Goal: Communication & Community: Answer question/provide support

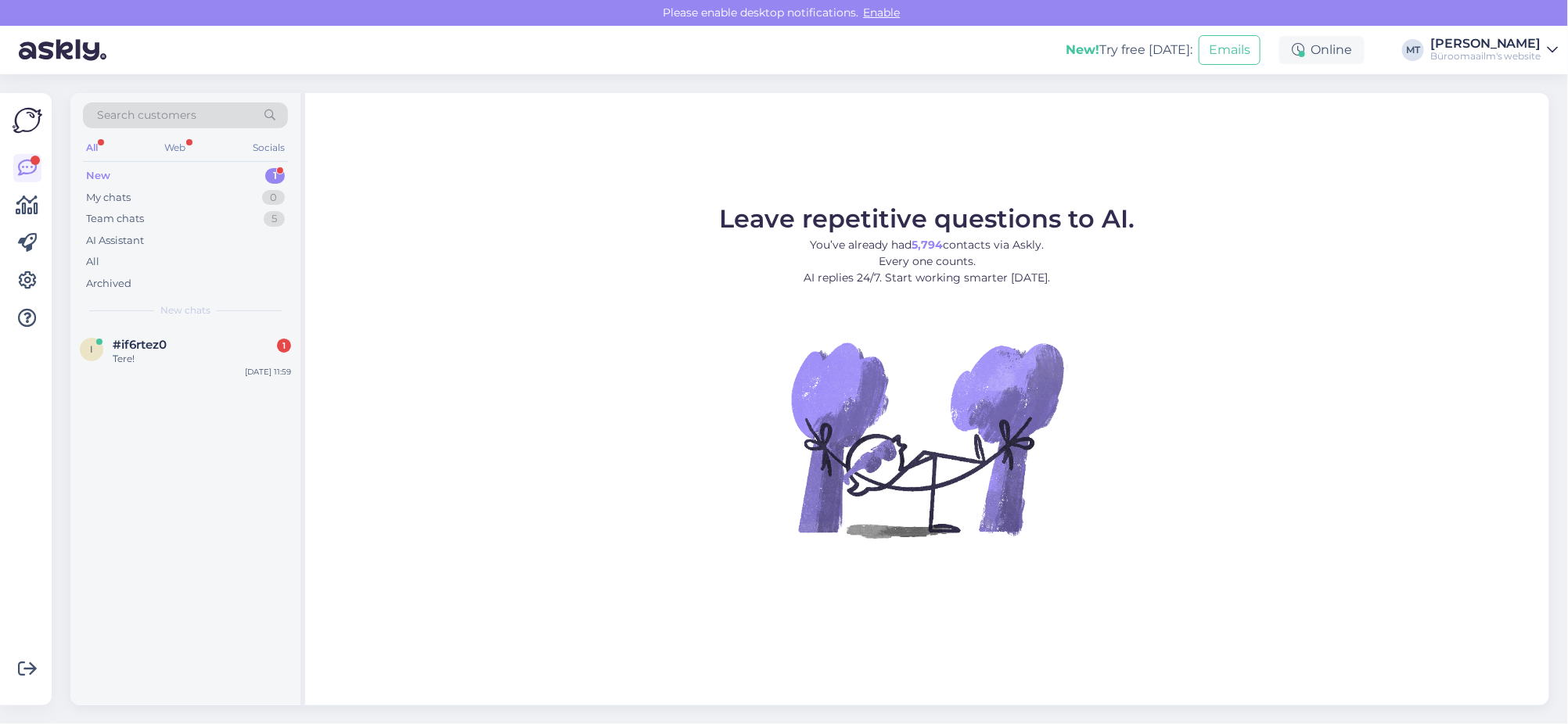
click at [90, 174] on div "New" at bounding box center [98, 176] width 24 height 15
click at [133, 353] on div "Tere!" at bounding box center [202, 359] width 179 height 14
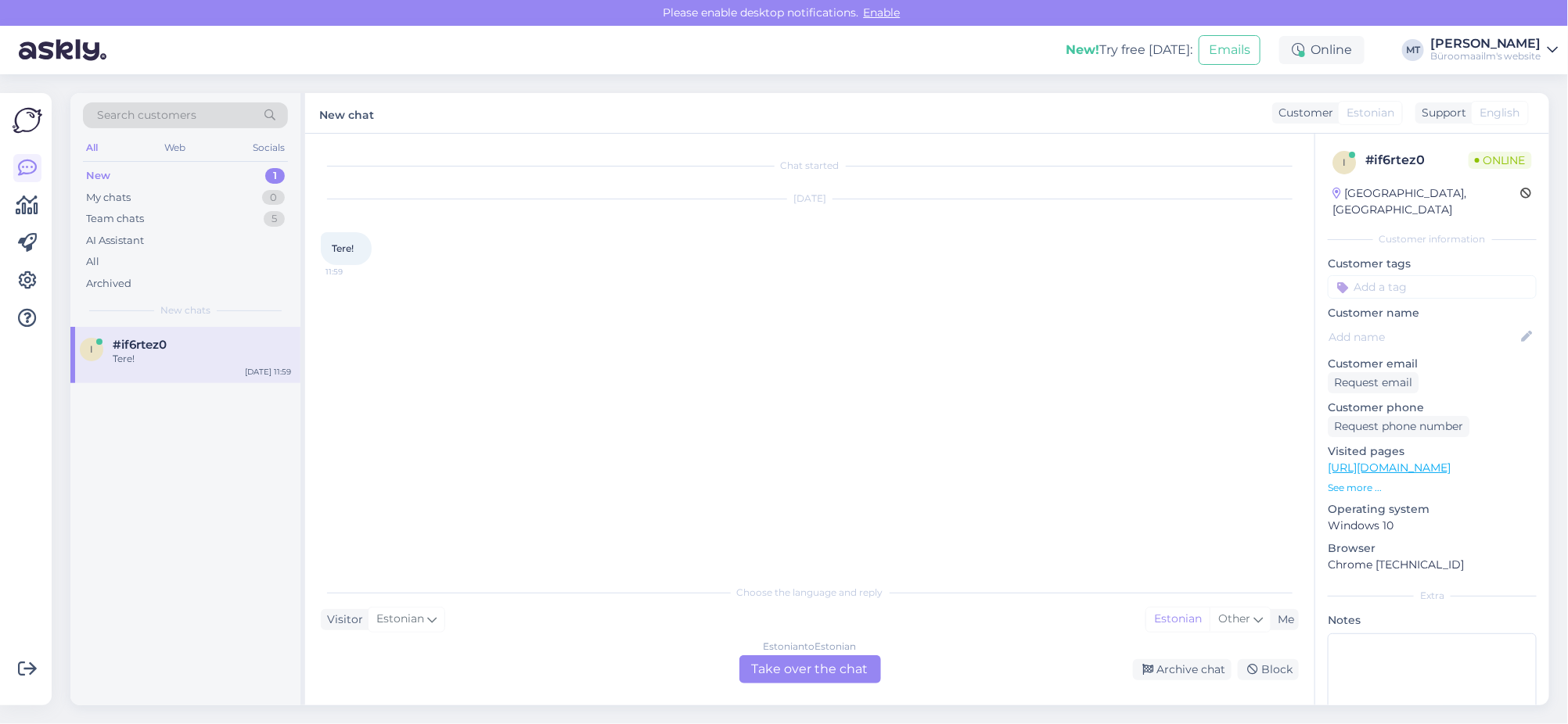
click at [822, 668] on div "Estonian to Estonian Take over the chat" at bounding box center [811, 669] width 142 height 28
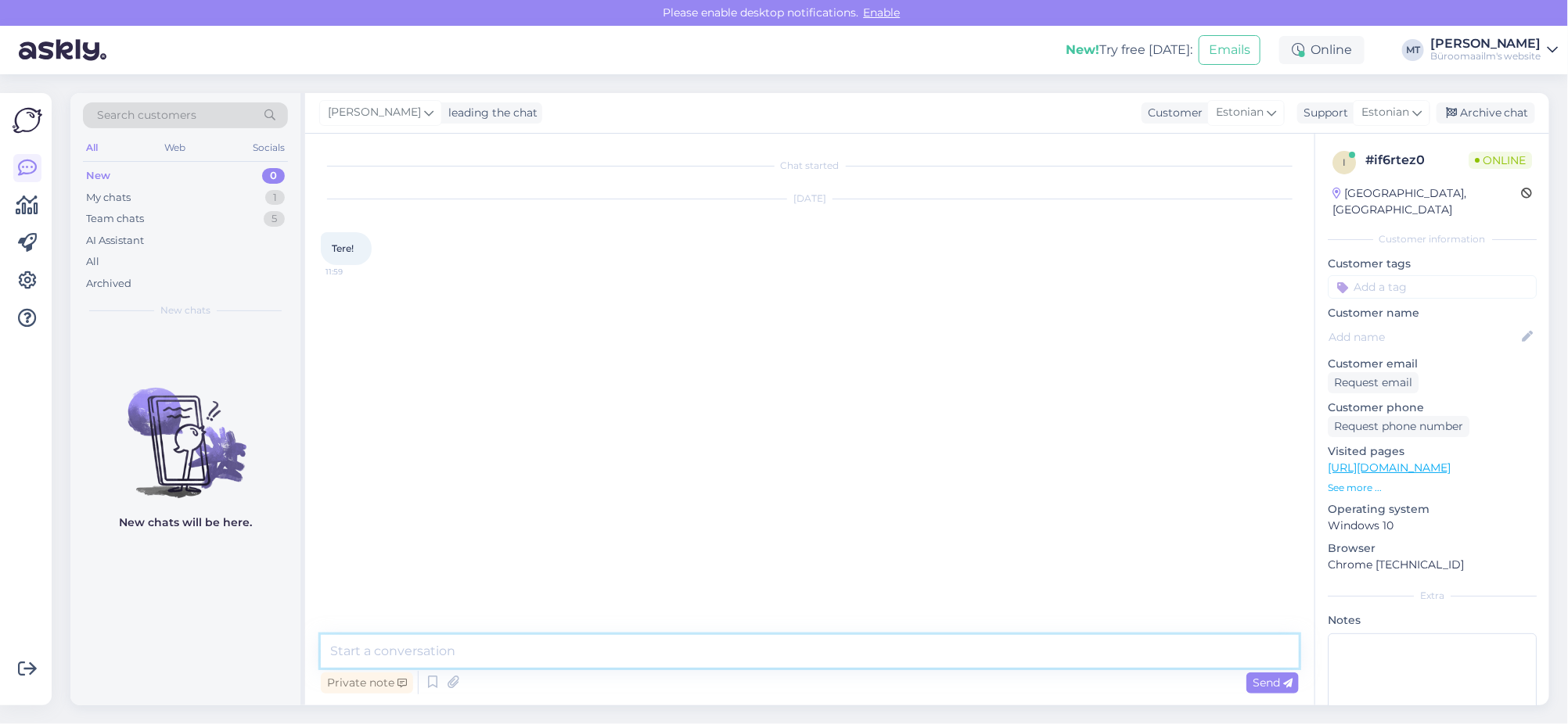
click at [422, 661] on textarea at bounding box center [810, 651] width 978 height 32
type textarea "Tere."
click at [27, 211] on icon at bounding box center [27, 206] width 23 height 19
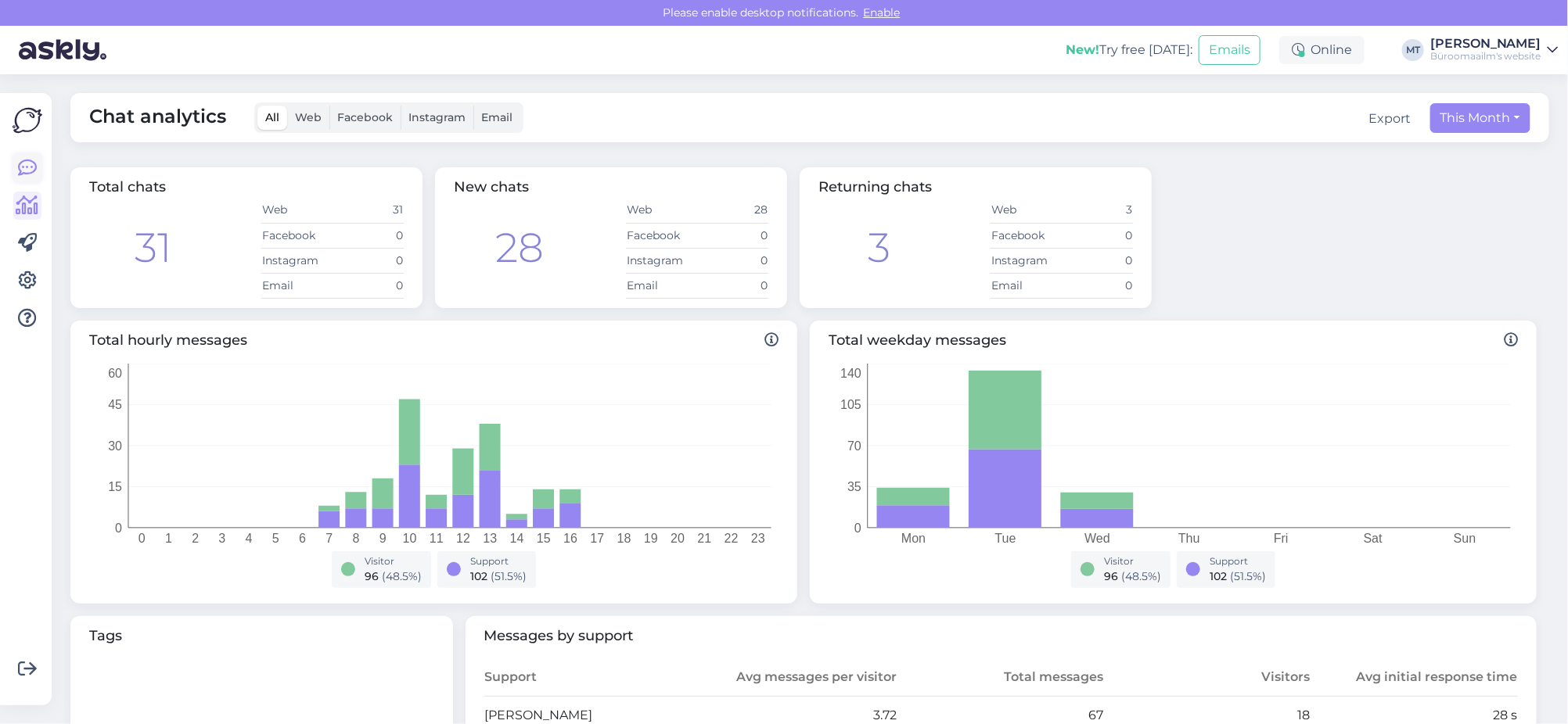
click at [26, 167] on icon at bounding box center [27, 168] width 19 height 19
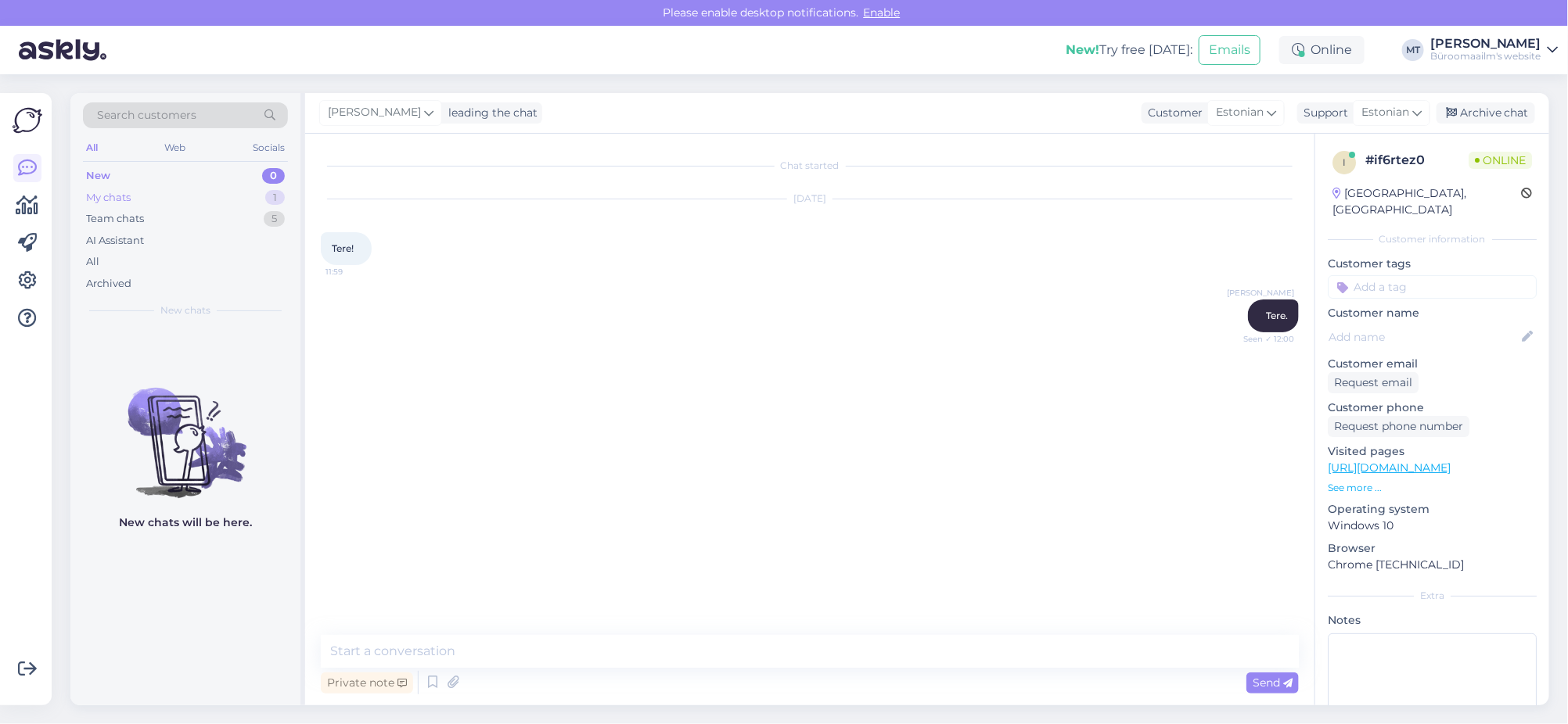
click at [107, 198] on div "My chats" at bounding box center [109, 197] width 44 height 15
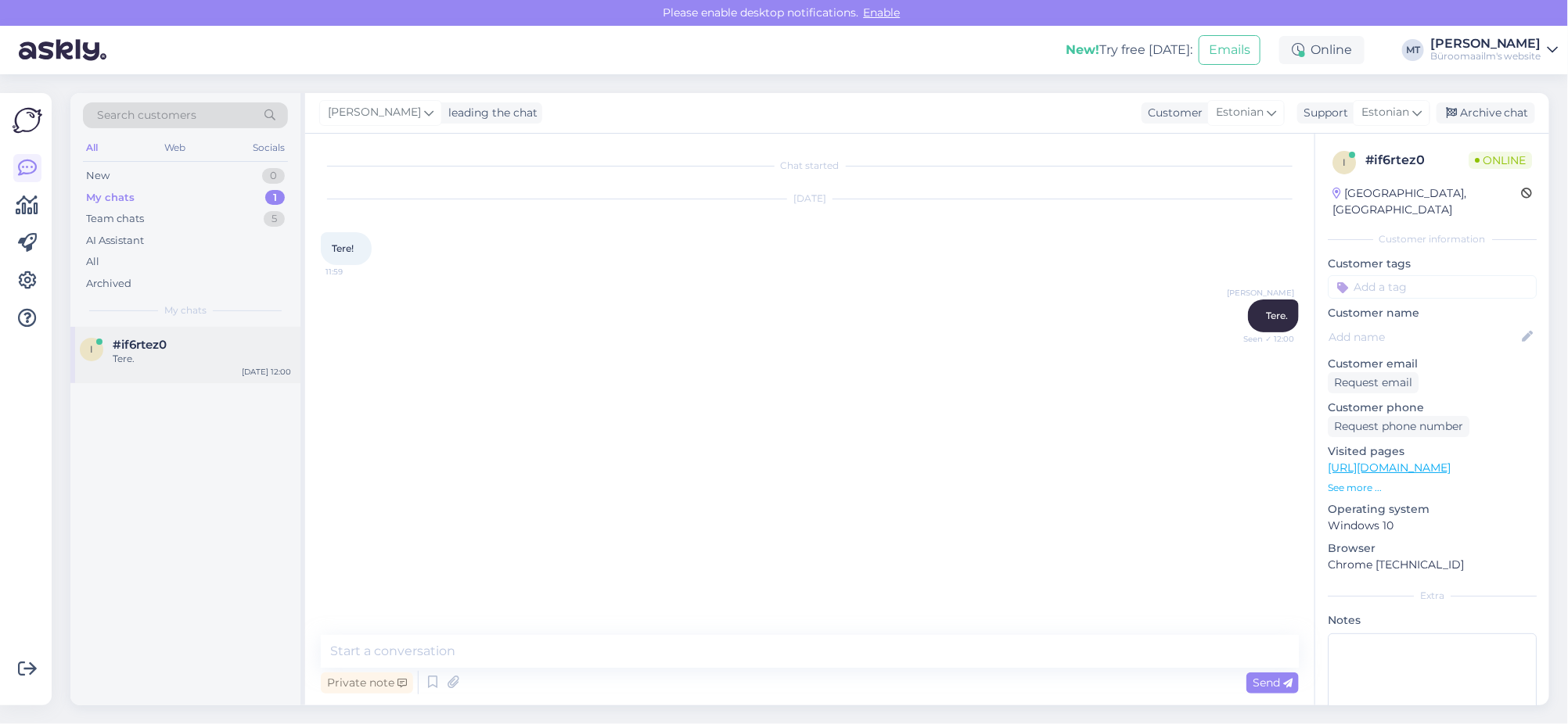
click at [121, 356] on div "Tere." at bounding box center [202, 359] width 179 height 14
click at [468, 656] on textarea at bounding box center [810, 651] width 978 height 32
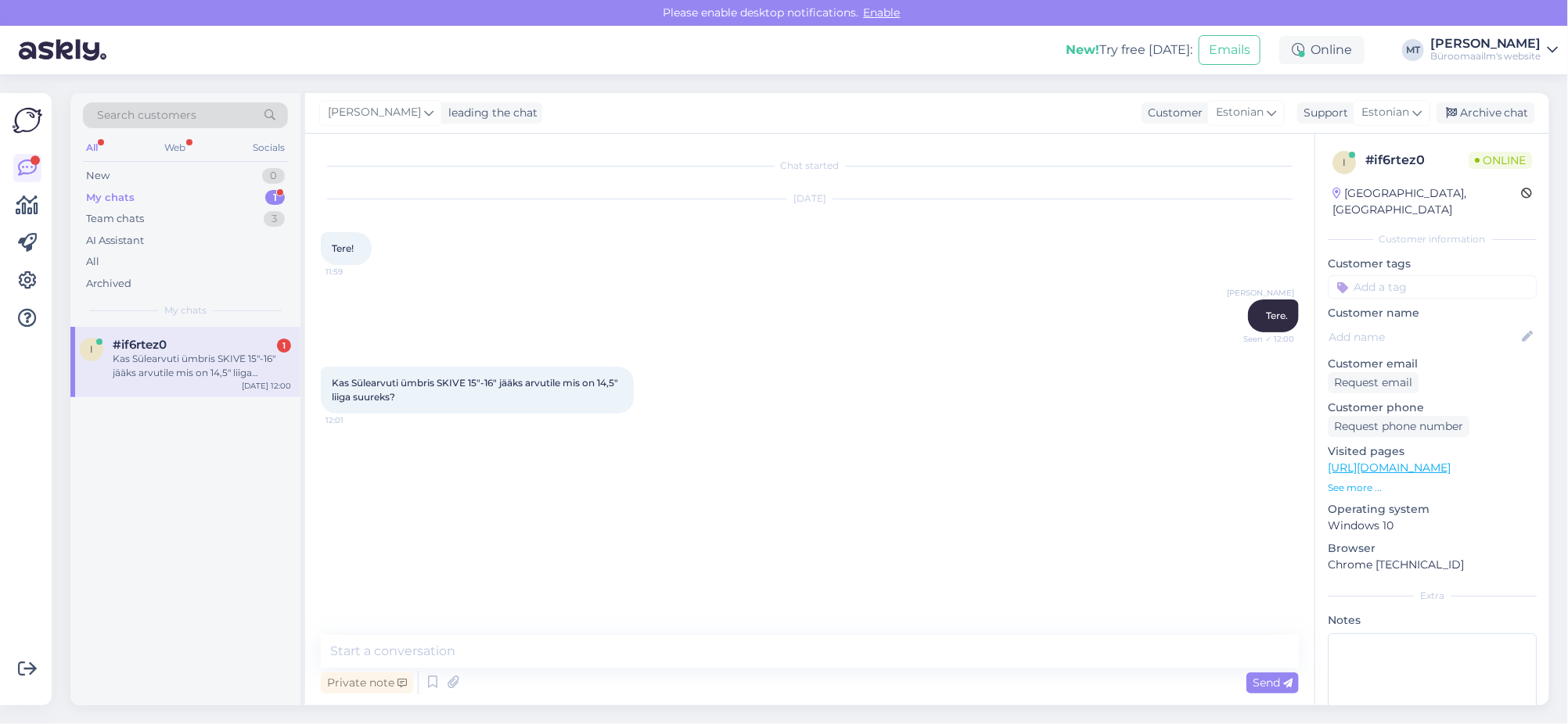
click at [425, 410] on div "Kas Sülearvuti ümbris SKIVE 15"-16" jääks arvutile mis on 14,5" liiga suureks? …" at bounding box center [477, 390] width 313 height 47
drag, startPoint x: 497, startPoint y: 379, endPoint x: 440, endPoint y: 380, distance: 57.0
click at [440, 380] on span "Kas Sülearvuti ümbris SKIVE 15"-16" jääks arvutile mis on 14,5" liiga suureks?" at bounding box center [476, 390] width 289 height 26
copy span "SKIVE 15"-16""
click at [384, 664] on textarea at bounding box center [810, 651] width 978 height 32
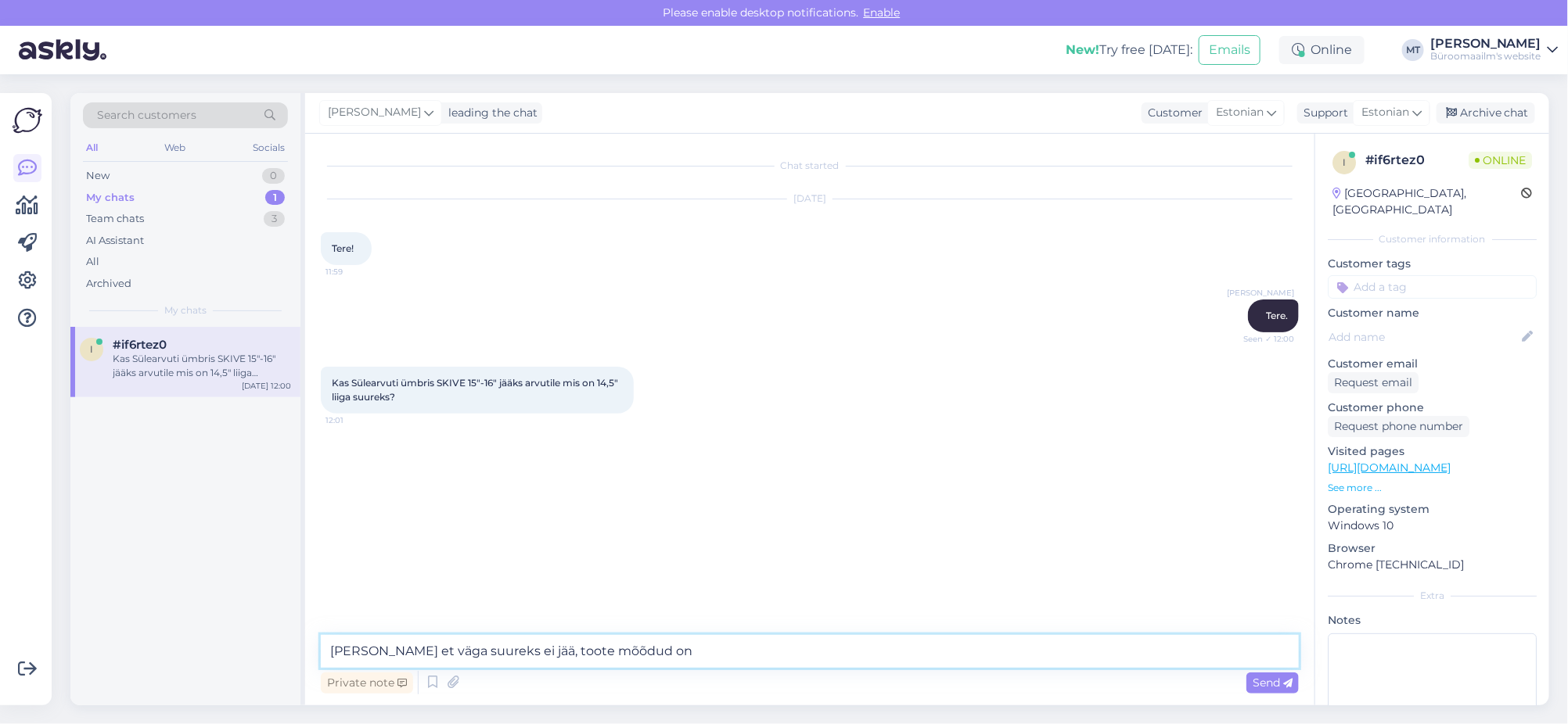
paste textarea "Mõõdud: 290 x 390 x 2mm"
type textarea "[PERSON_NAME] et väga suureks ei jää, toote mõõdud on Mõõdud: 290 x 390 x 2mm"
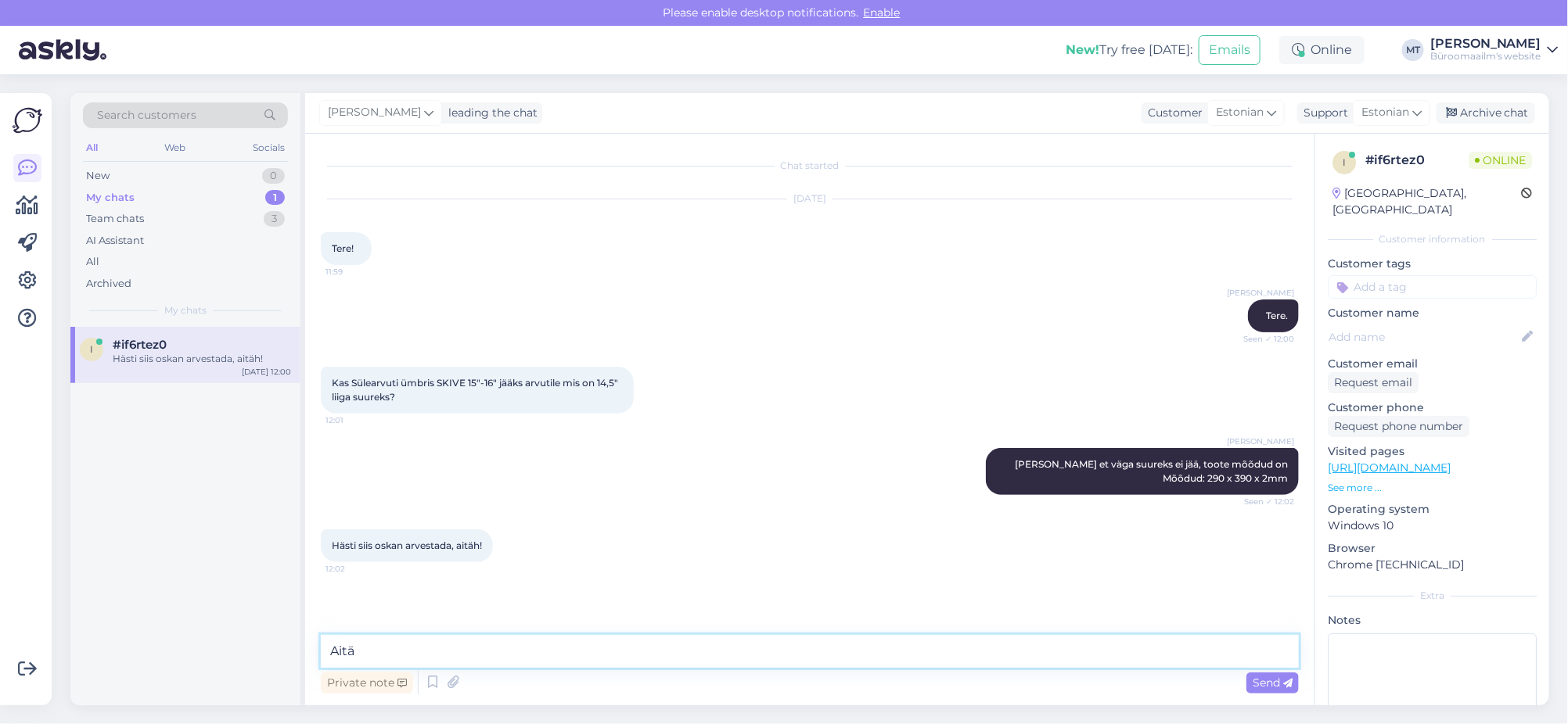
type textarea "Aitäh"
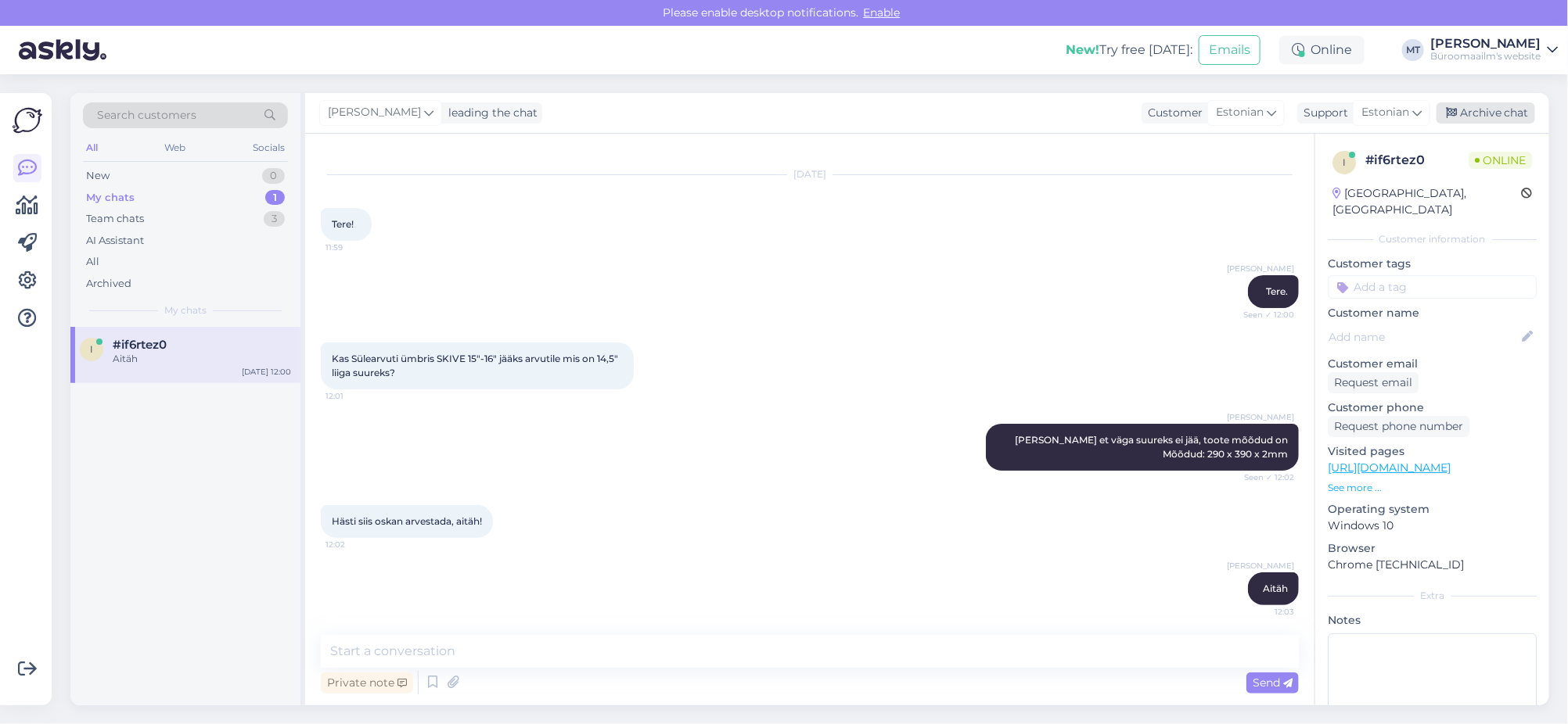
click at [1503, 109] on div "Archive chat" at bounding box center [1485, 113] width 98 height 21
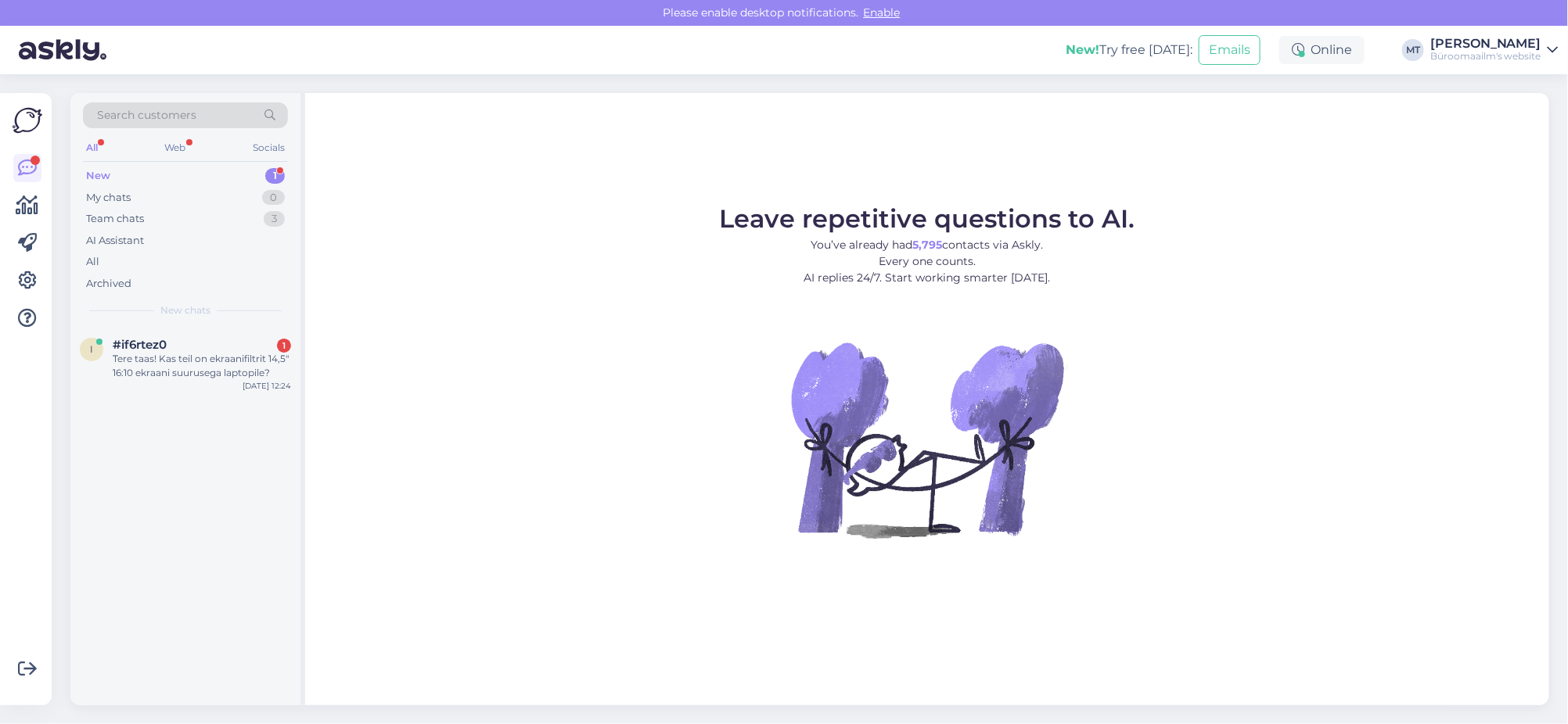
click at [94, 174] on div "New" at bounding box center [98, 176] width 24 height 15
click at [136, 368] on div "Tere taas! Kas teil on ekraanifiltrit 14,5" 16:10 ekraani suurusega laptopile?" at bounding box center [202, 366] width 179 height 28
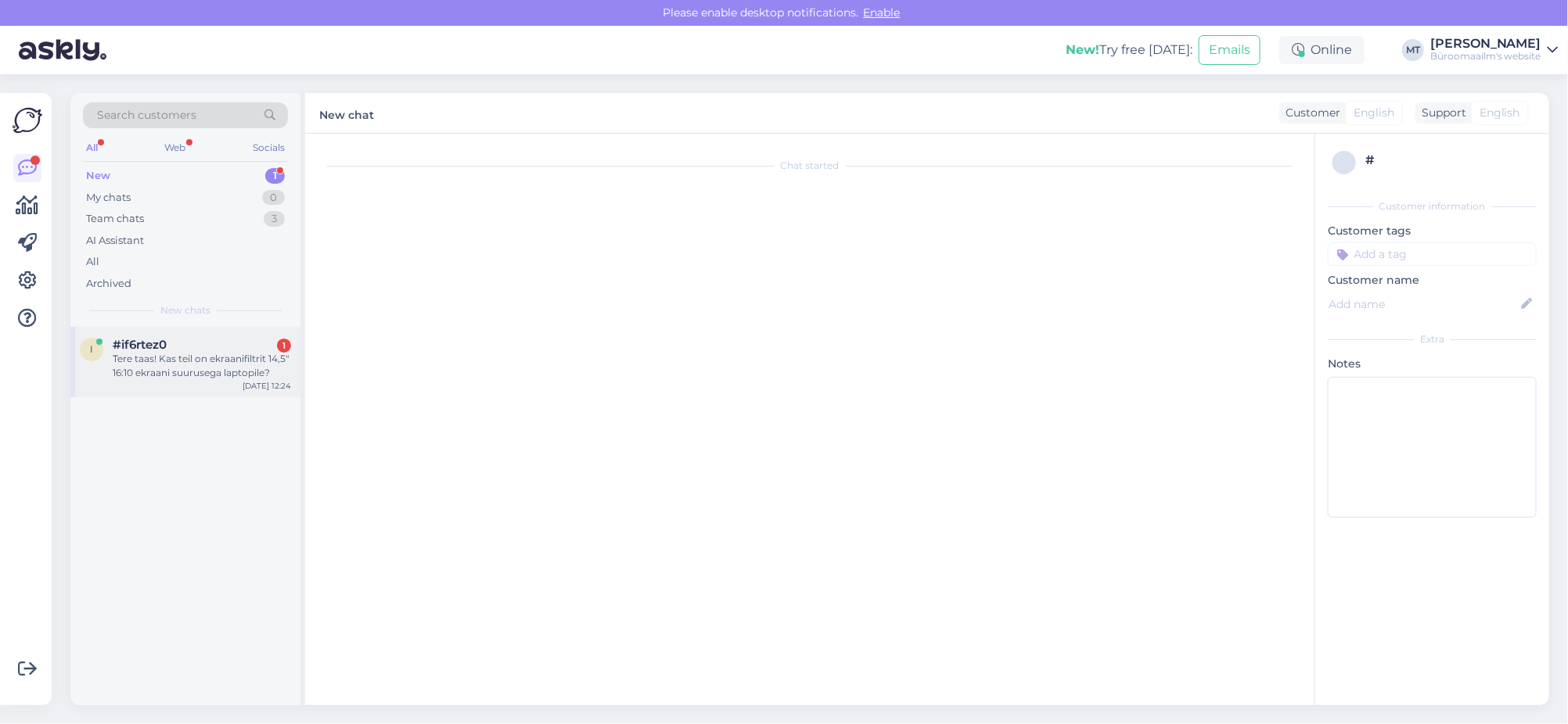
scroll to position [164, 0]
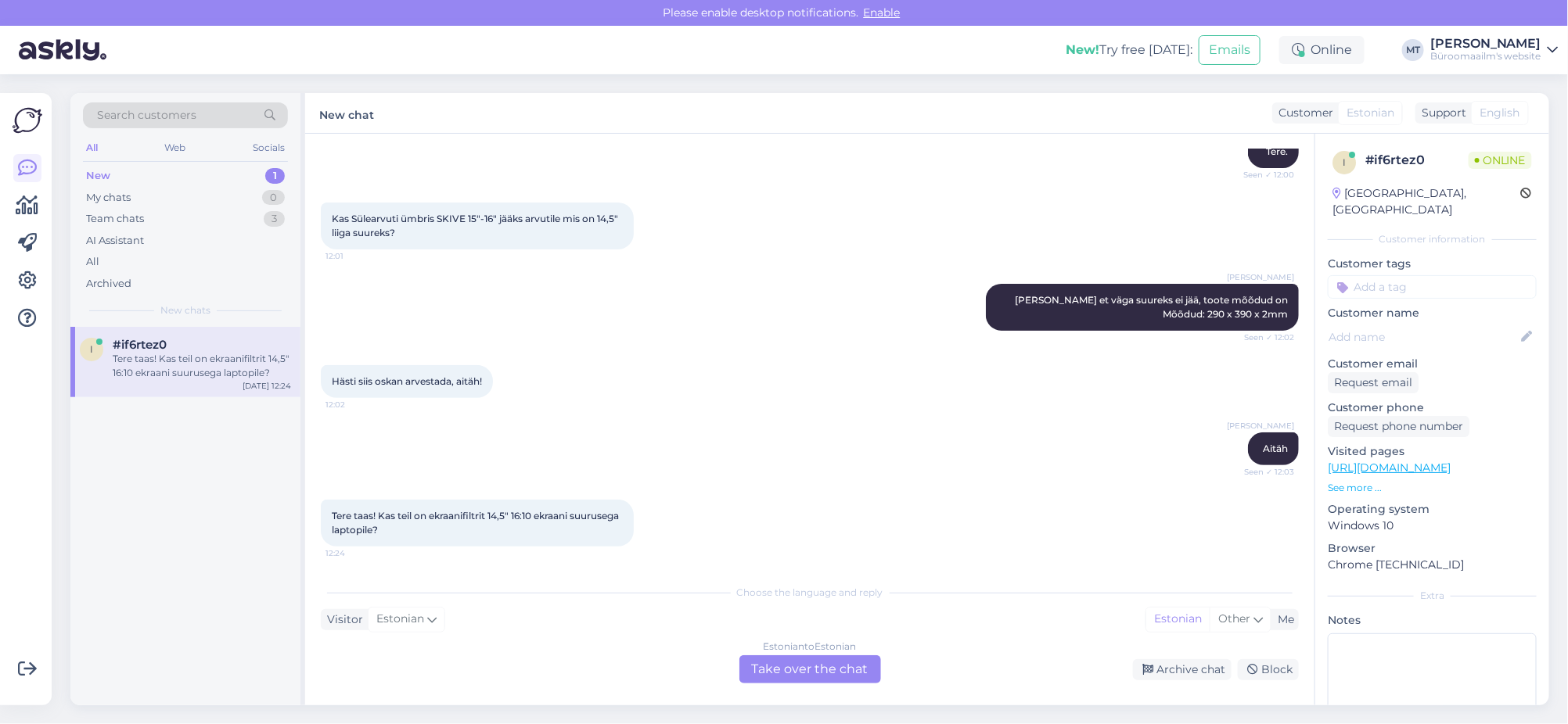
click at [800, 665] on div "Estonian to Estonian Take over the chat" at bounding box center [811, 669] width 142 height 28
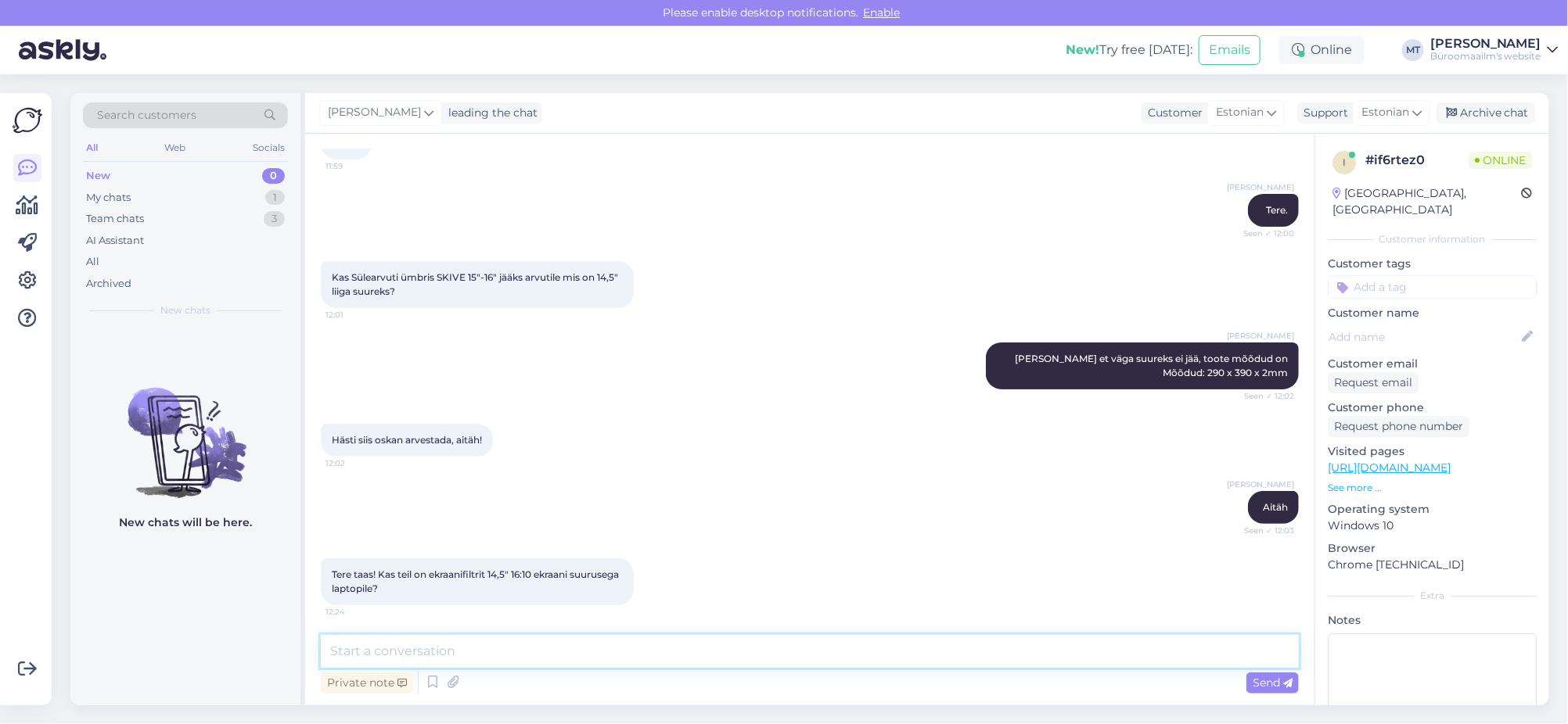
click at [438, 651] on textarea at bounding box center [810, 651] width 978 height 32
type textarea "K"
click at [480, 652] on textarea "Sedasi ei oska pakkuda. palun kas saakiste ära mõõta ekraani klaasiosa laiuse j…" at bounding box center [810, 651] width 978 height 32
drag, startPoint x: 970, startPoint y: 657, endPoint x: 983, endPoint y: 658, distance: 13.0
click at [970, 658] on textarea "Sedasi ei oska pakkuda. Palun kas saakiste ära mõõta ekraani klaasiosa laiuse j…" at bounding box center [810, 651] width 978 height 32
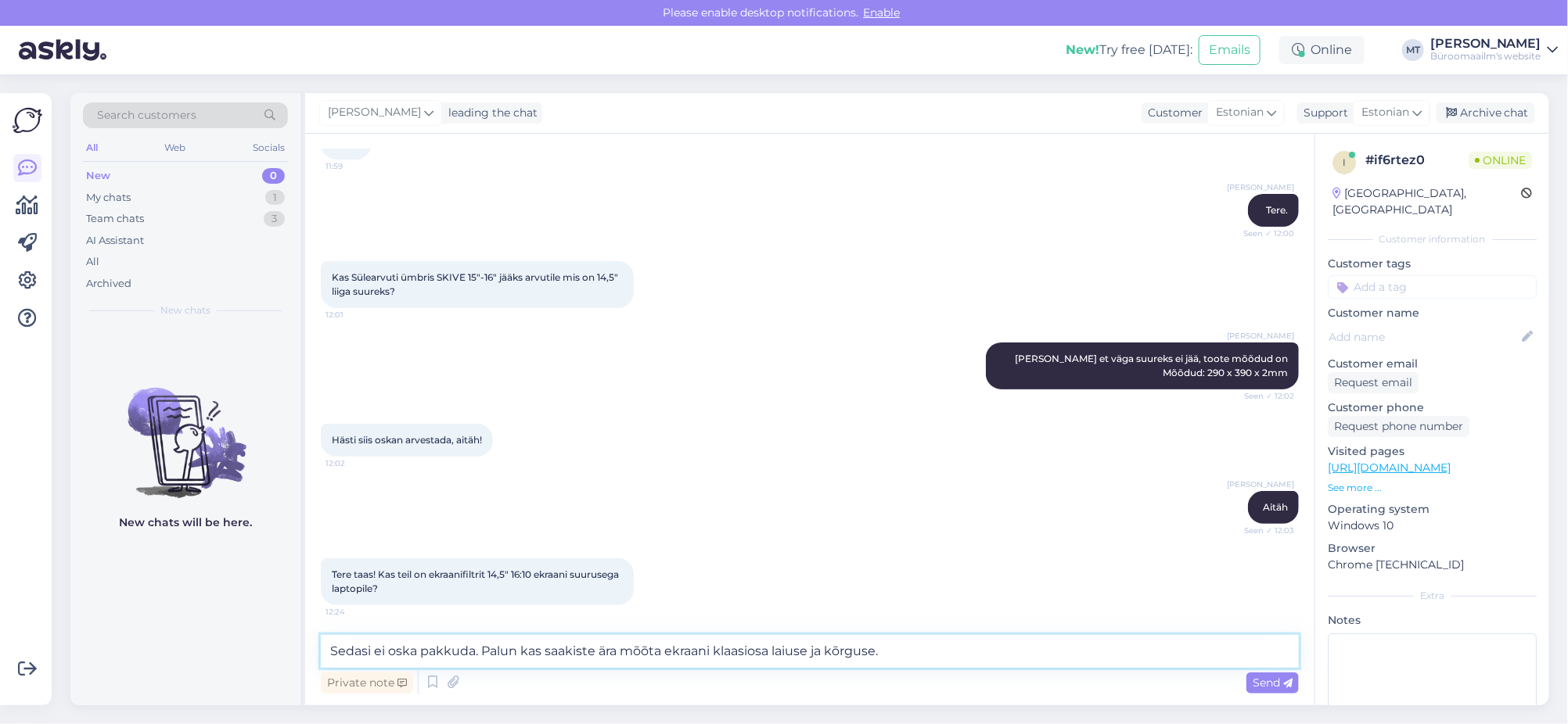
type textarea "Sedasi ei oska pakkuda. Palun kas saakiste ära mõõta ekraani klaasiosa laiuse j…"
click at [1268, 676] on span "Send" at bounding box center [1272, 683] width 40 height 14
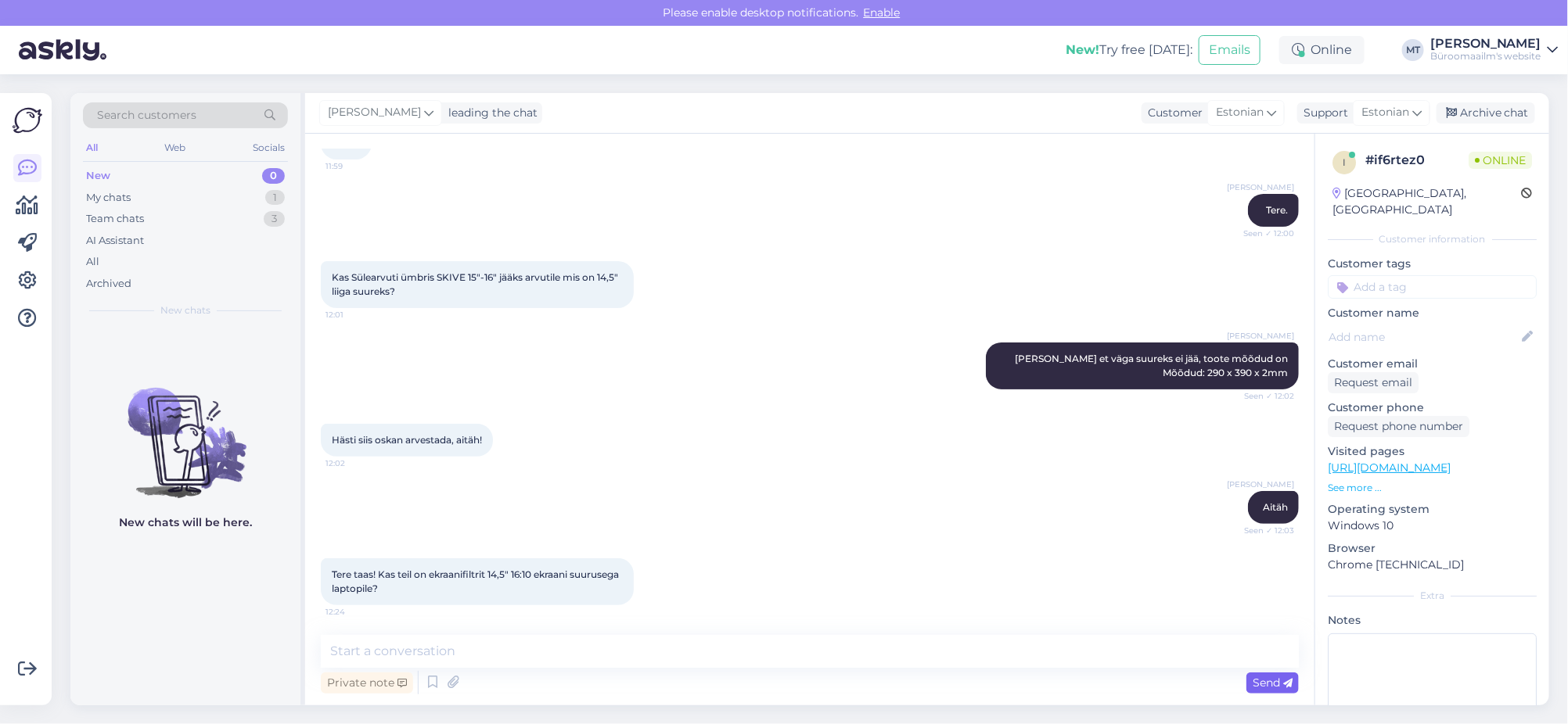
scroll to position [188, 0]
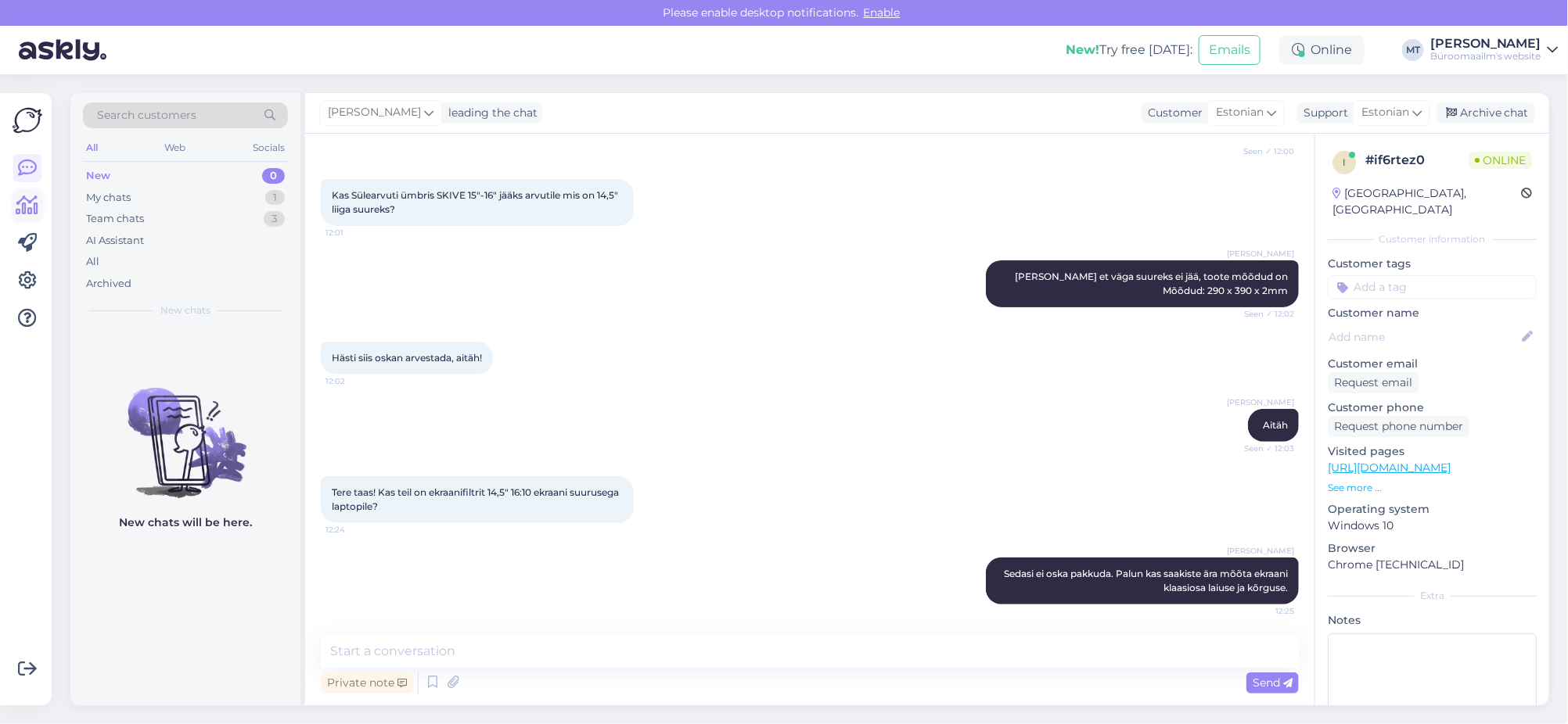
click at [25, 209] on icon at bounding box center [27, 206] width 23 height 19
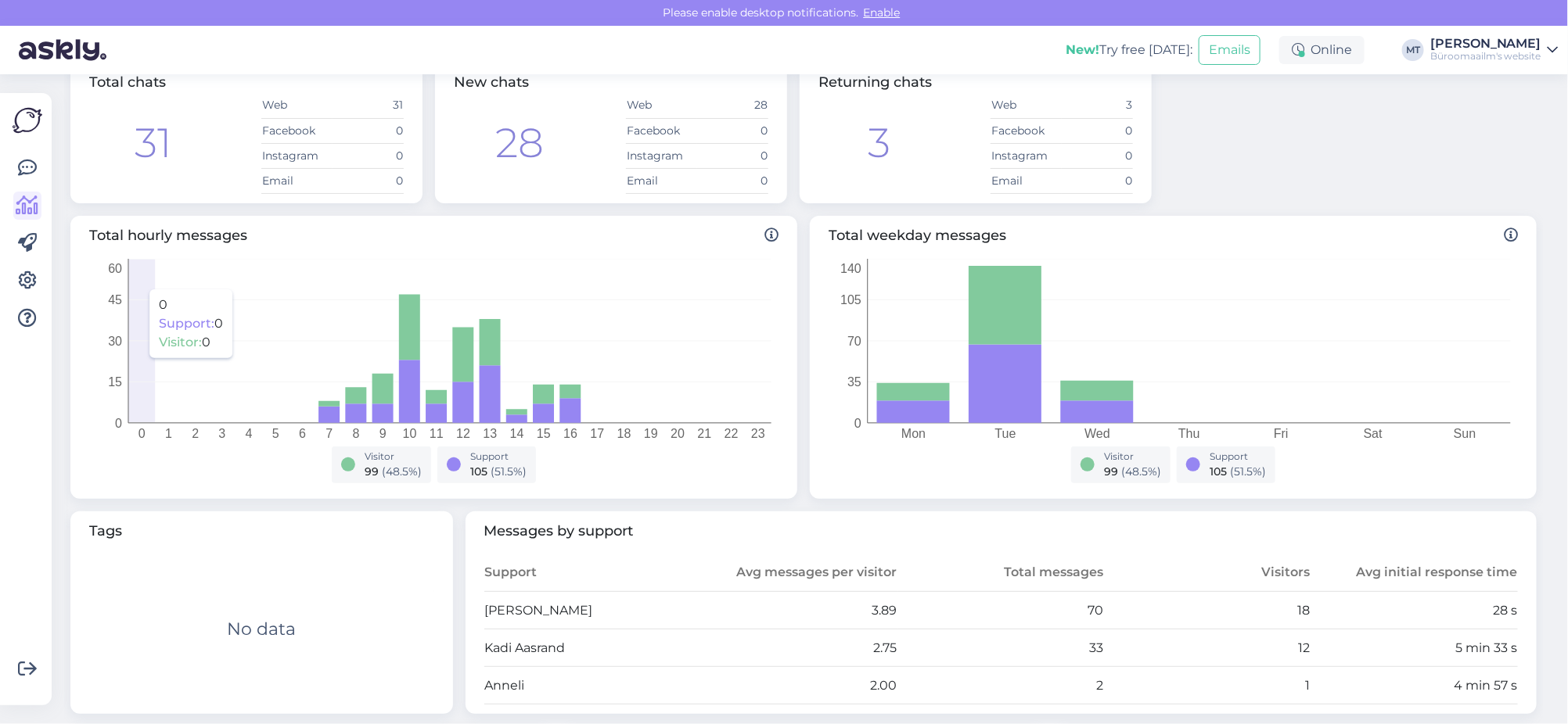
scroll to position [292, 0]
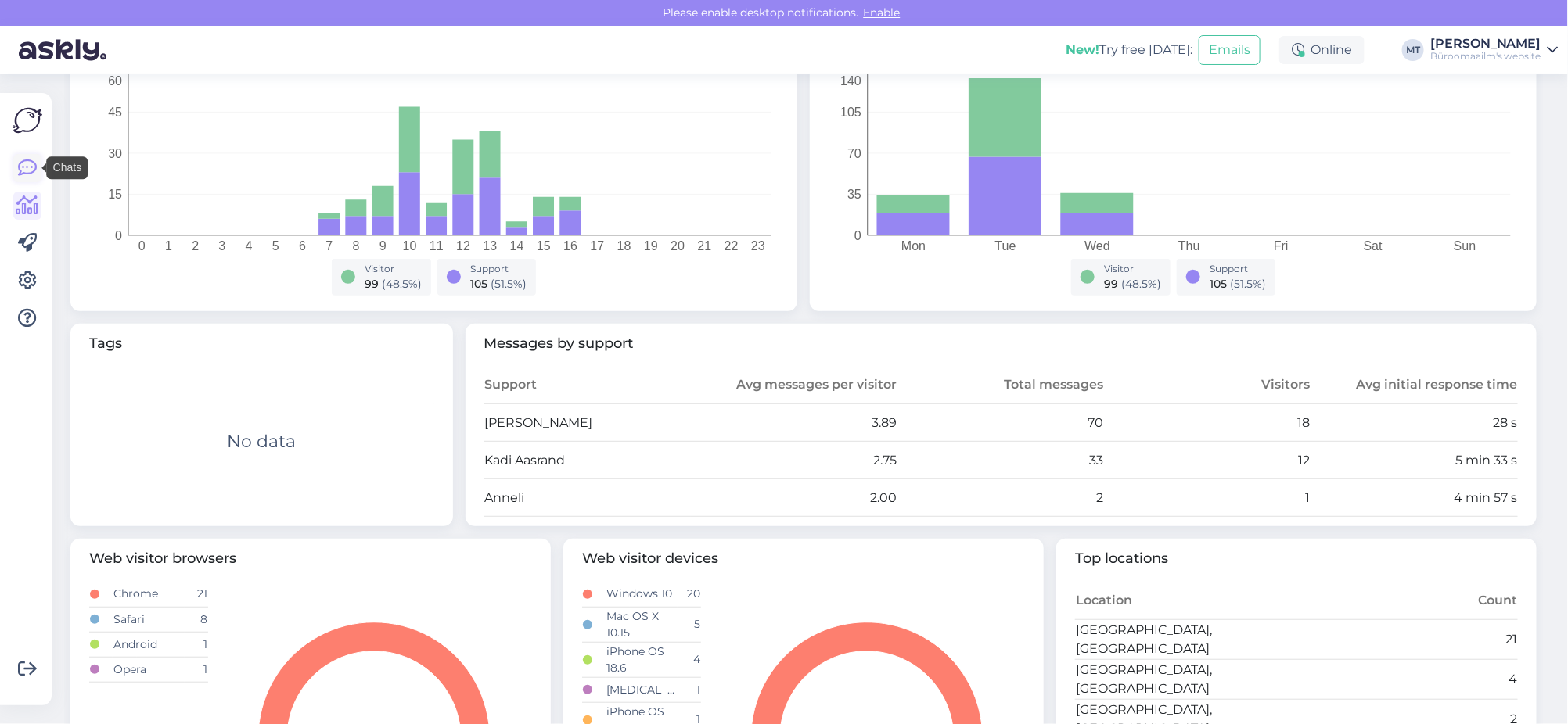
click at [27, 174] on icon at bounding box center [27, 168] width 19 height 19
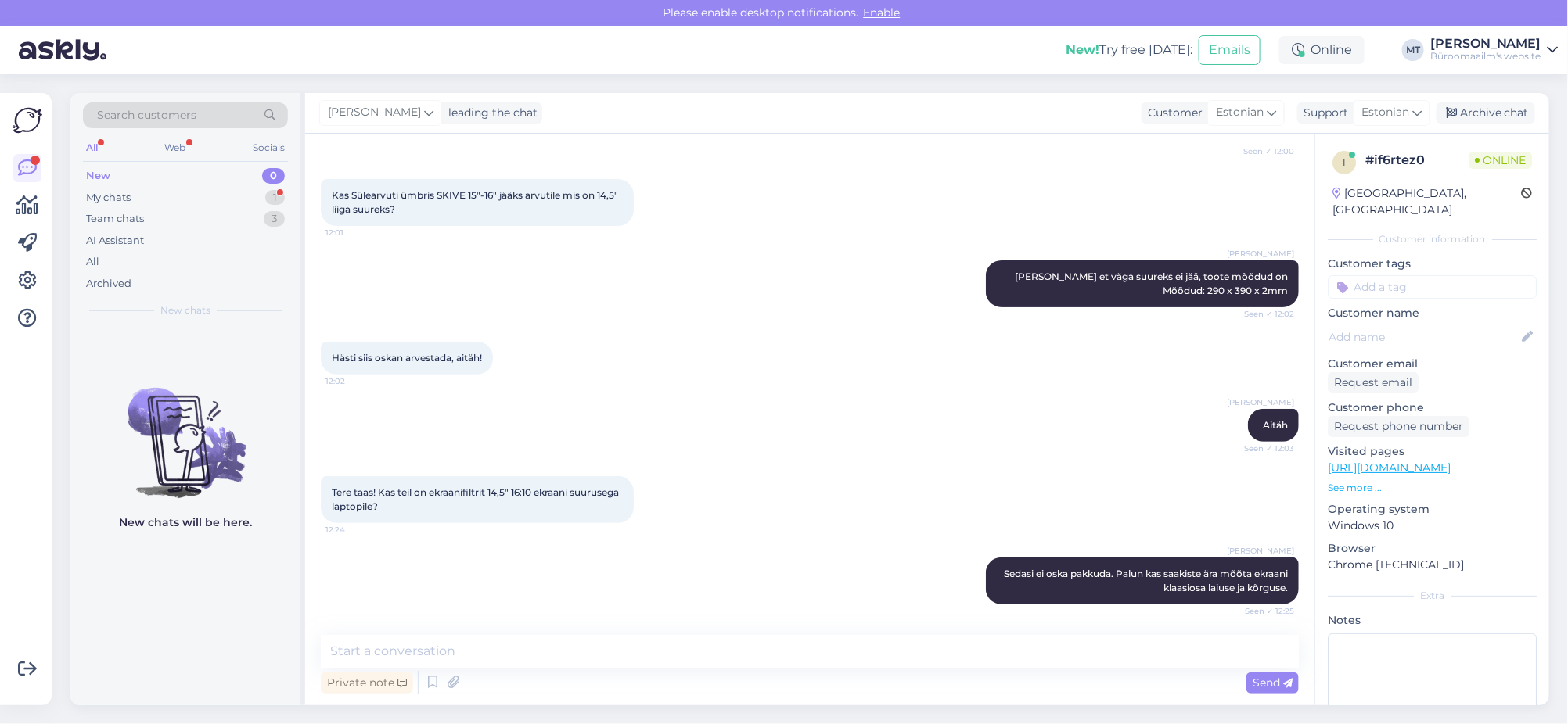
scroll to position [268, 0]
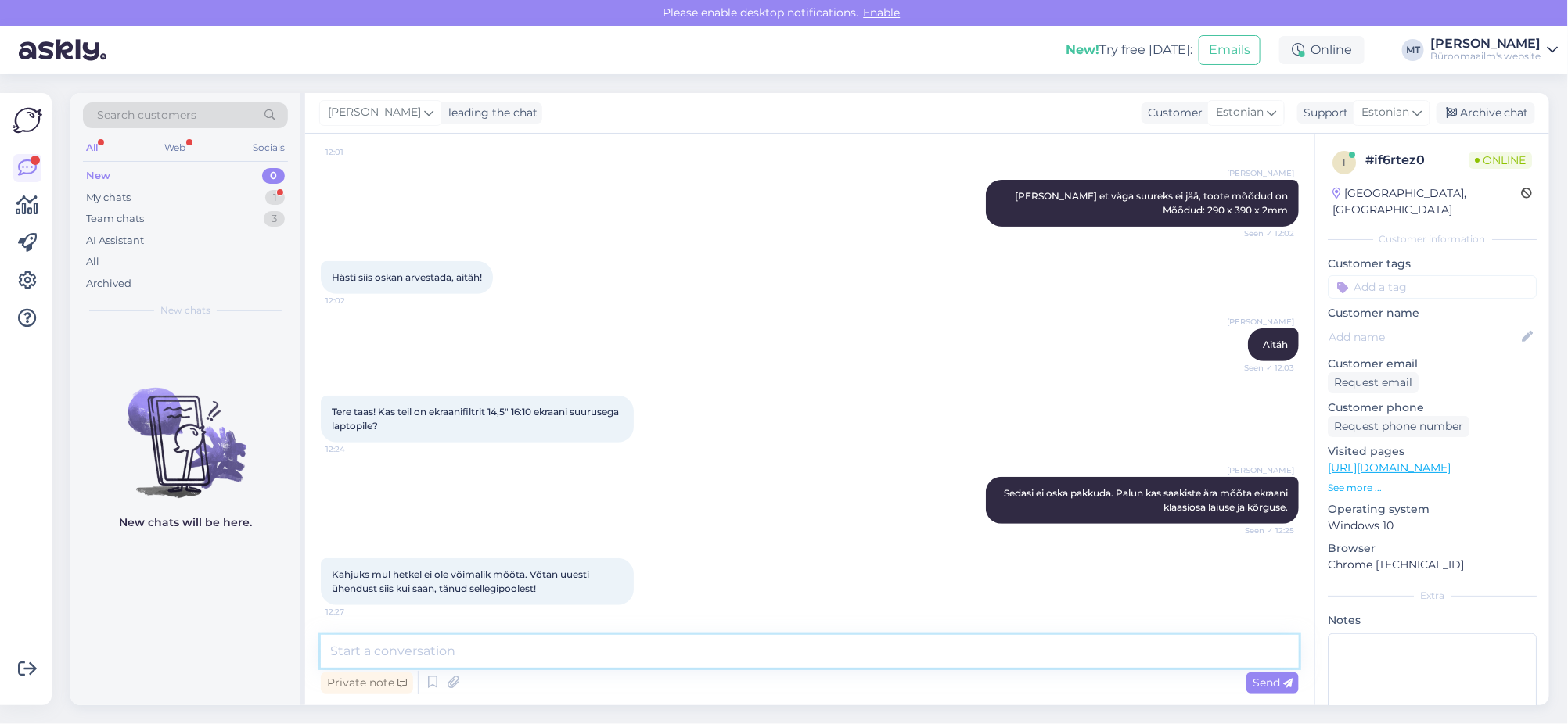
click at [422, 651] on textarea at bounding box center [810, 651] width 978 height 32
type textarea "Aitäh, võtke uuesti ühendust :)"
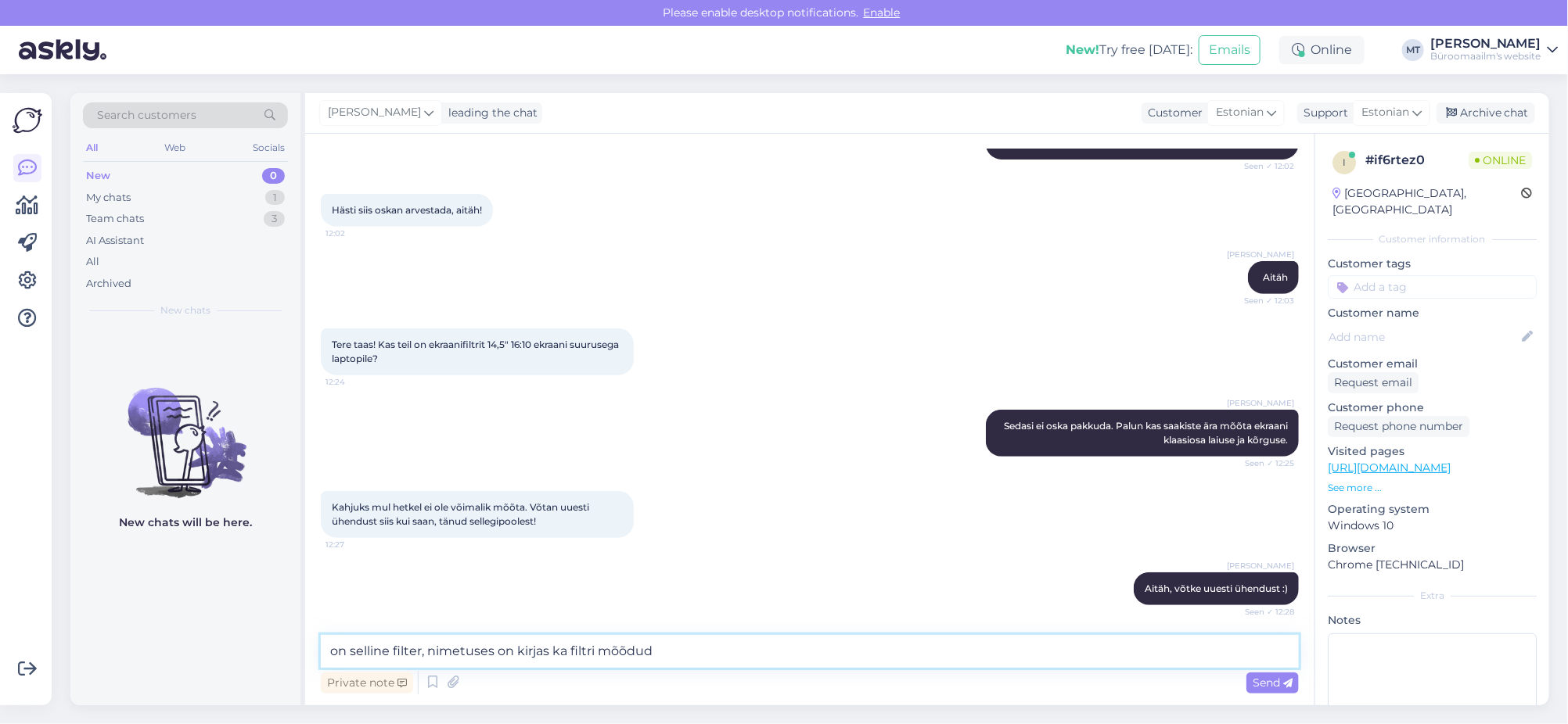
paste textarea "[URL][DOMAIN_NAME]"
type textarea "on selline filter, nimetuses on kirjas ka filtri mõõdud [URL][DOMAIN_NAME]"
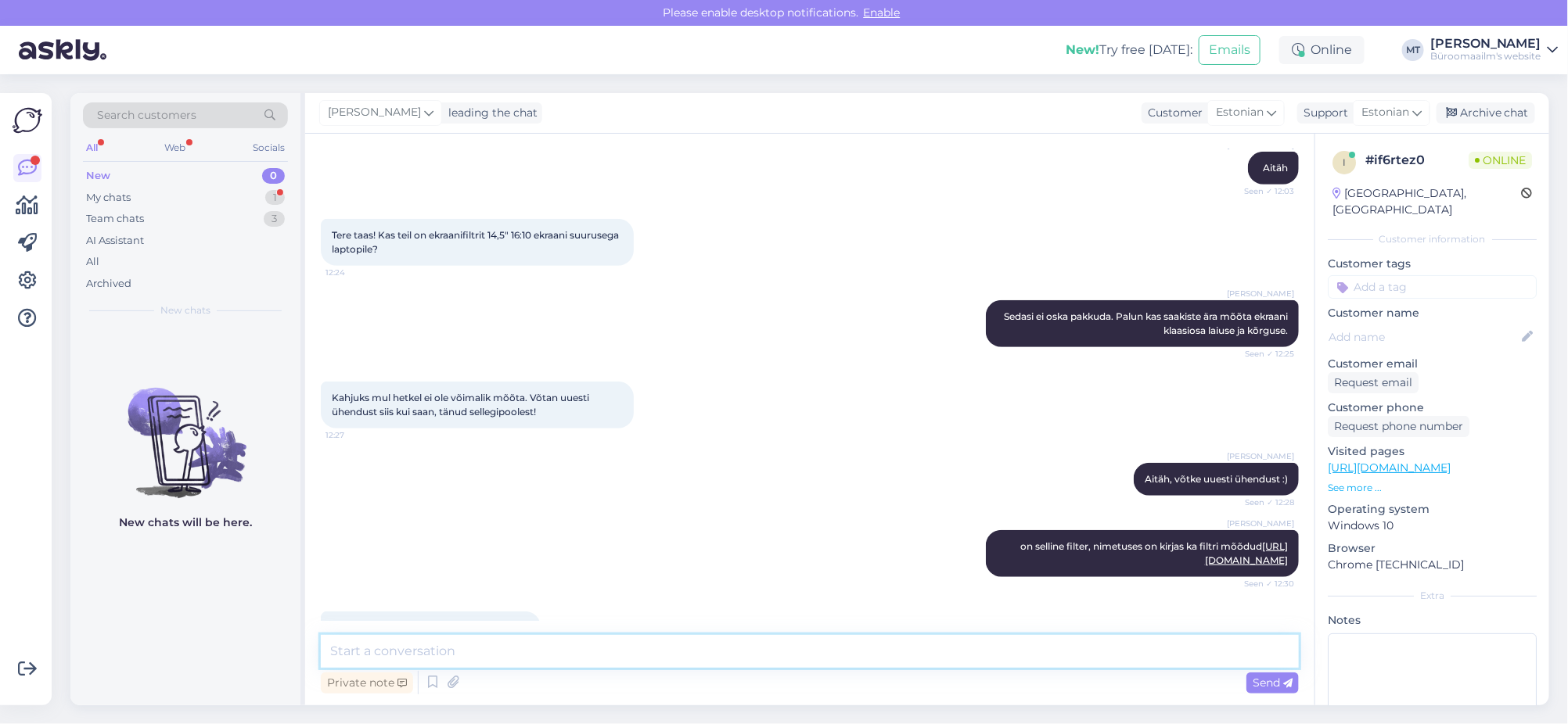
scroll to position [512, 0]
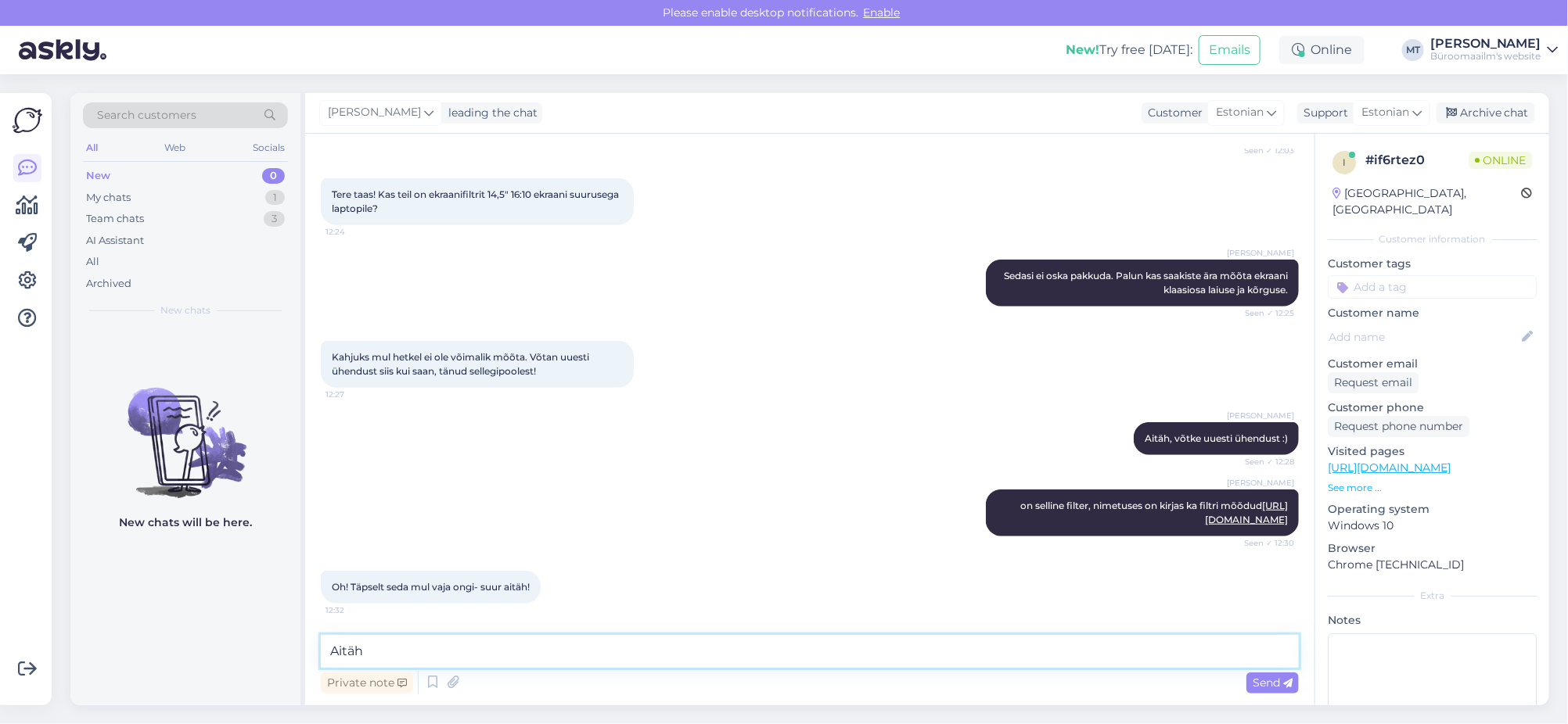
type textarea "Aitäh."
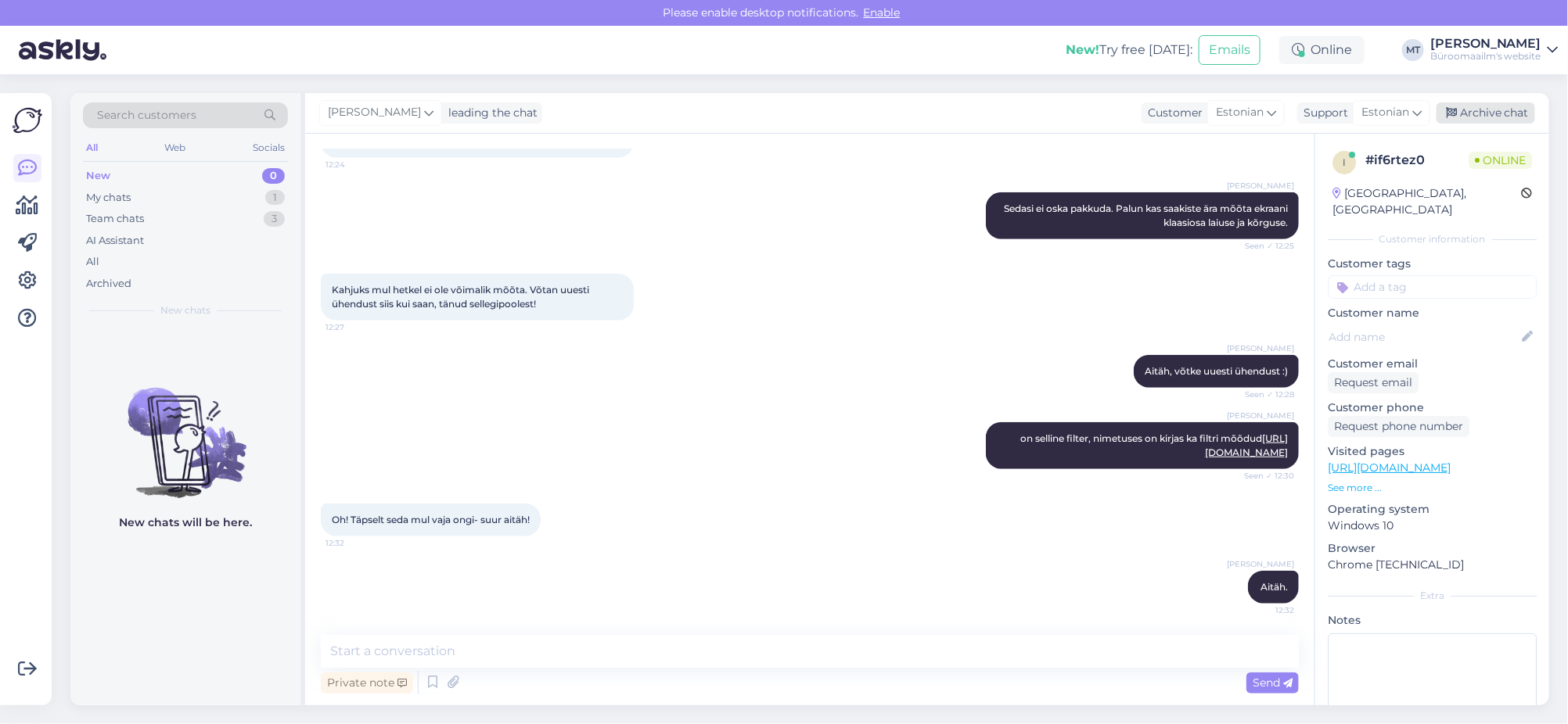
click at [1490, 113] on div "Archive chat" at bounding box center [1485, 113] width 98 height 21
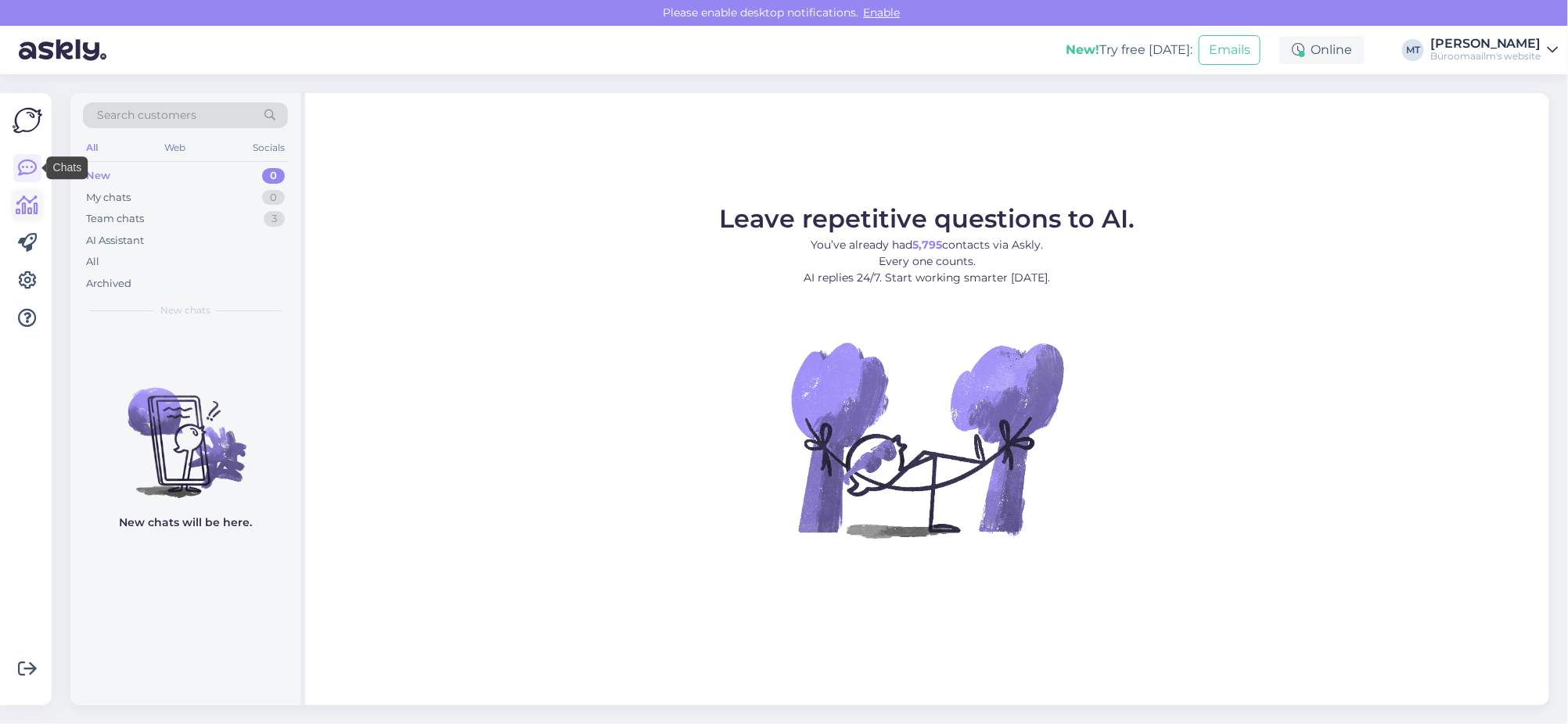
click at [25, 204] on icon at bounding box center [27, 206] width 23 height 19
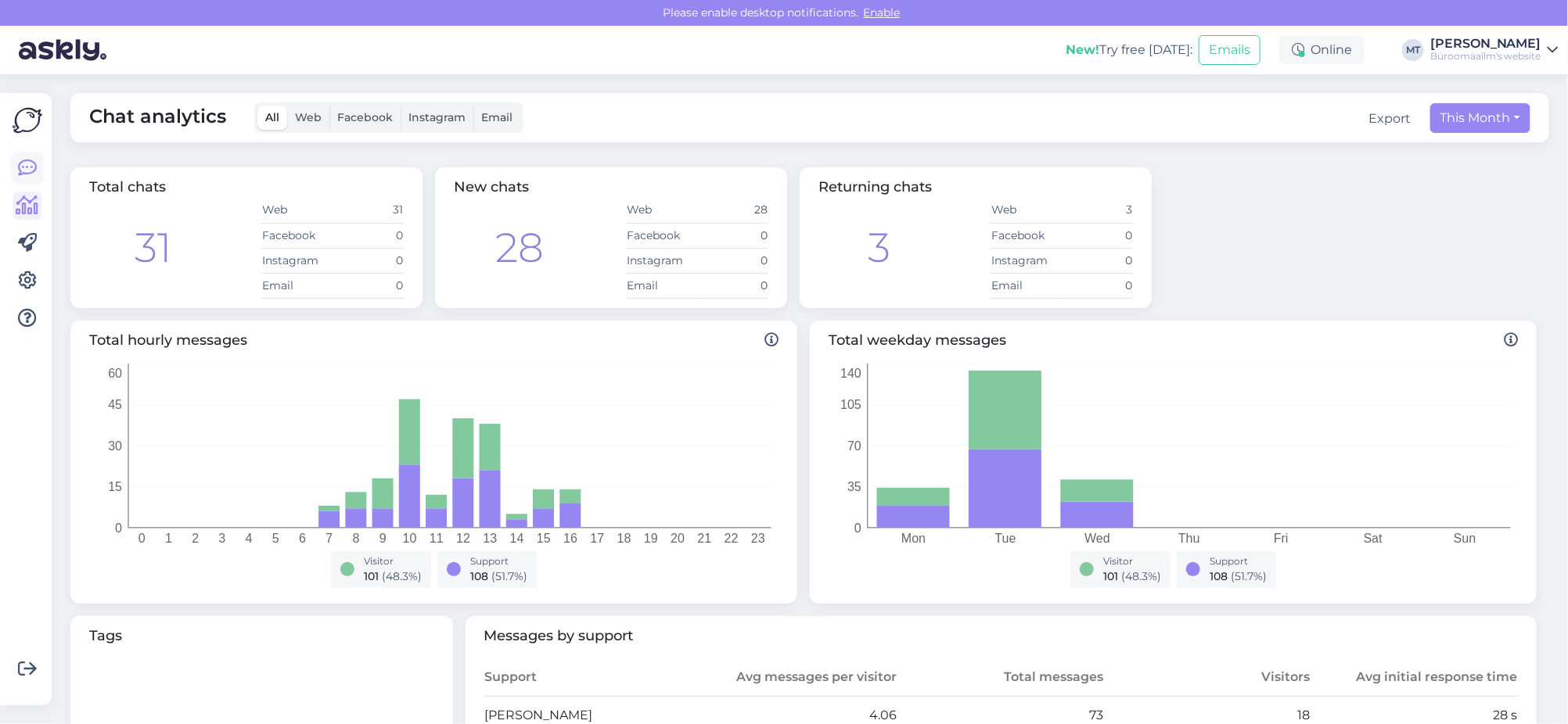
click at [22, 175] on icon at bounding box center [27, 168] width 19 height 19
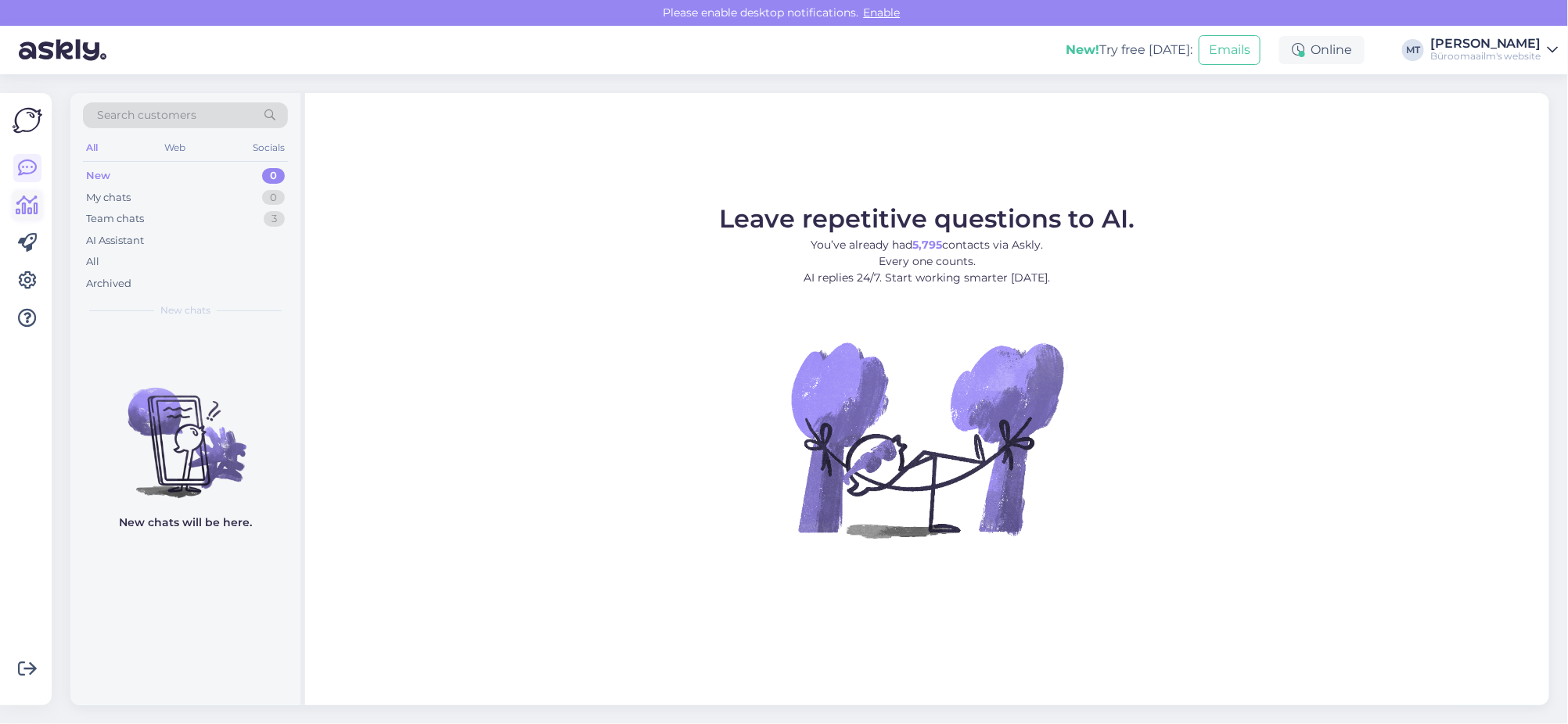
click at [35, 208] on icon at bounding box center [27, 206] width 23 height 19
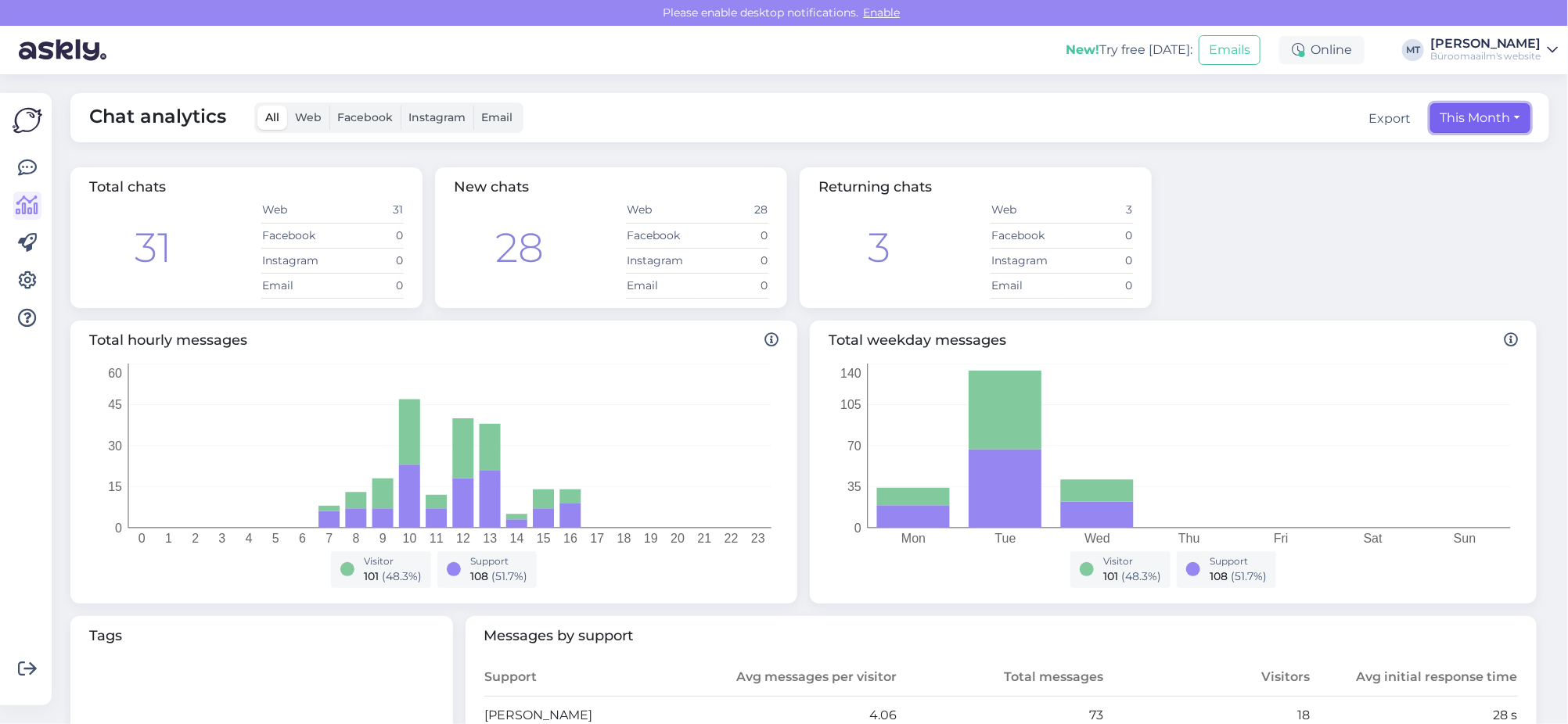
click at [1467, 109] on button "This Month" at bounding box center [1480, 118] width 100 height 30
select select "8"
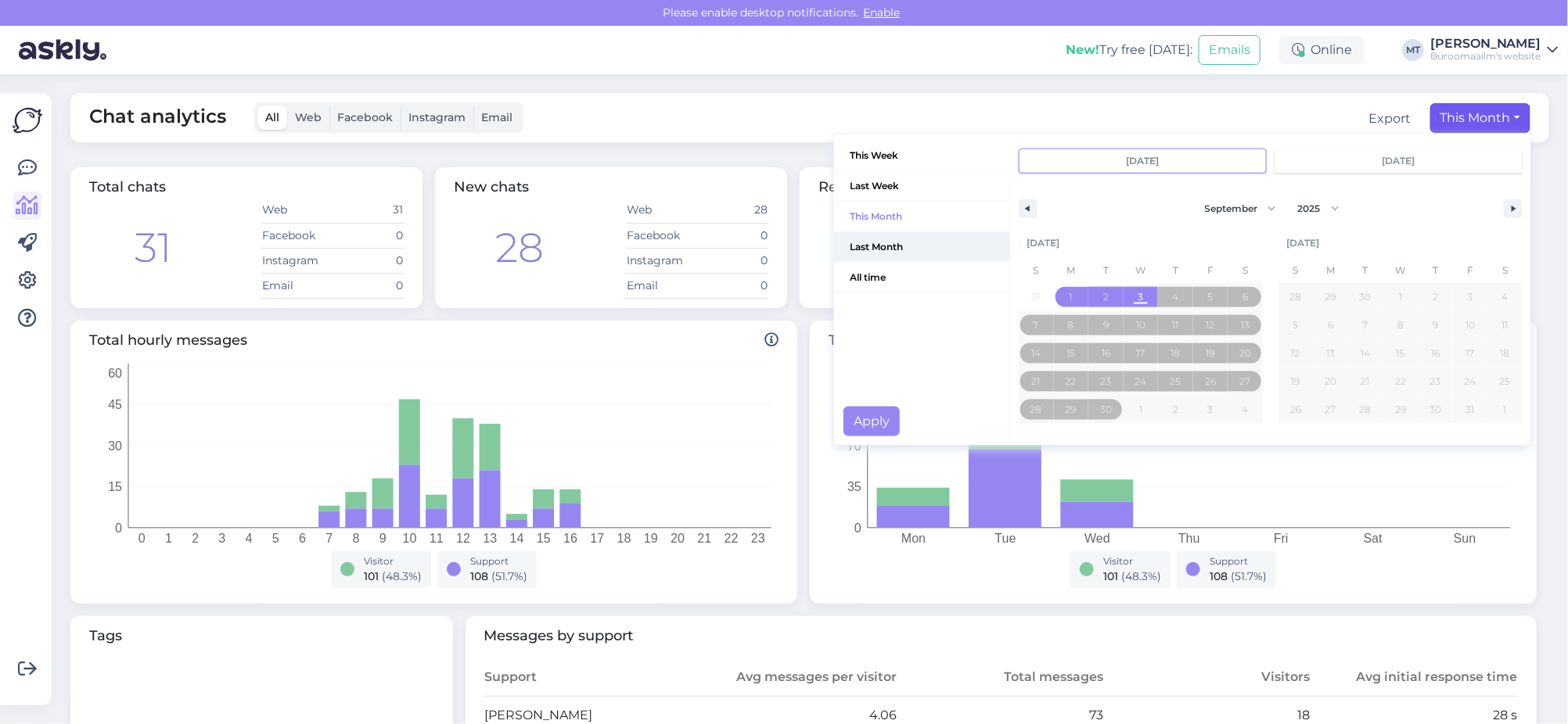
click at [859, 246] on span "Last Month" at bounding box center [922, 247] width 176 height 30
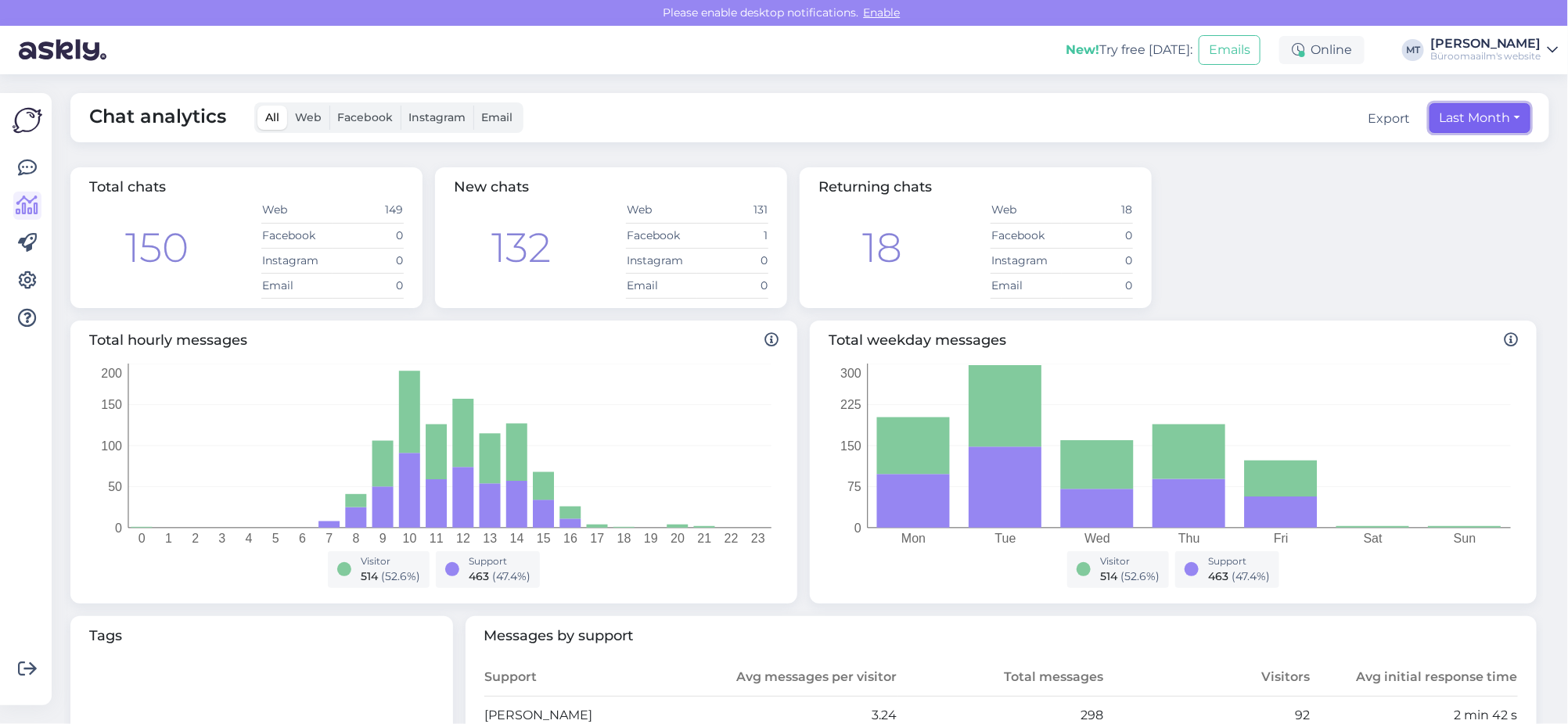
click at [1440, 116] on button "Last Month" at bounding box center [1480, 118] width 101 height 30
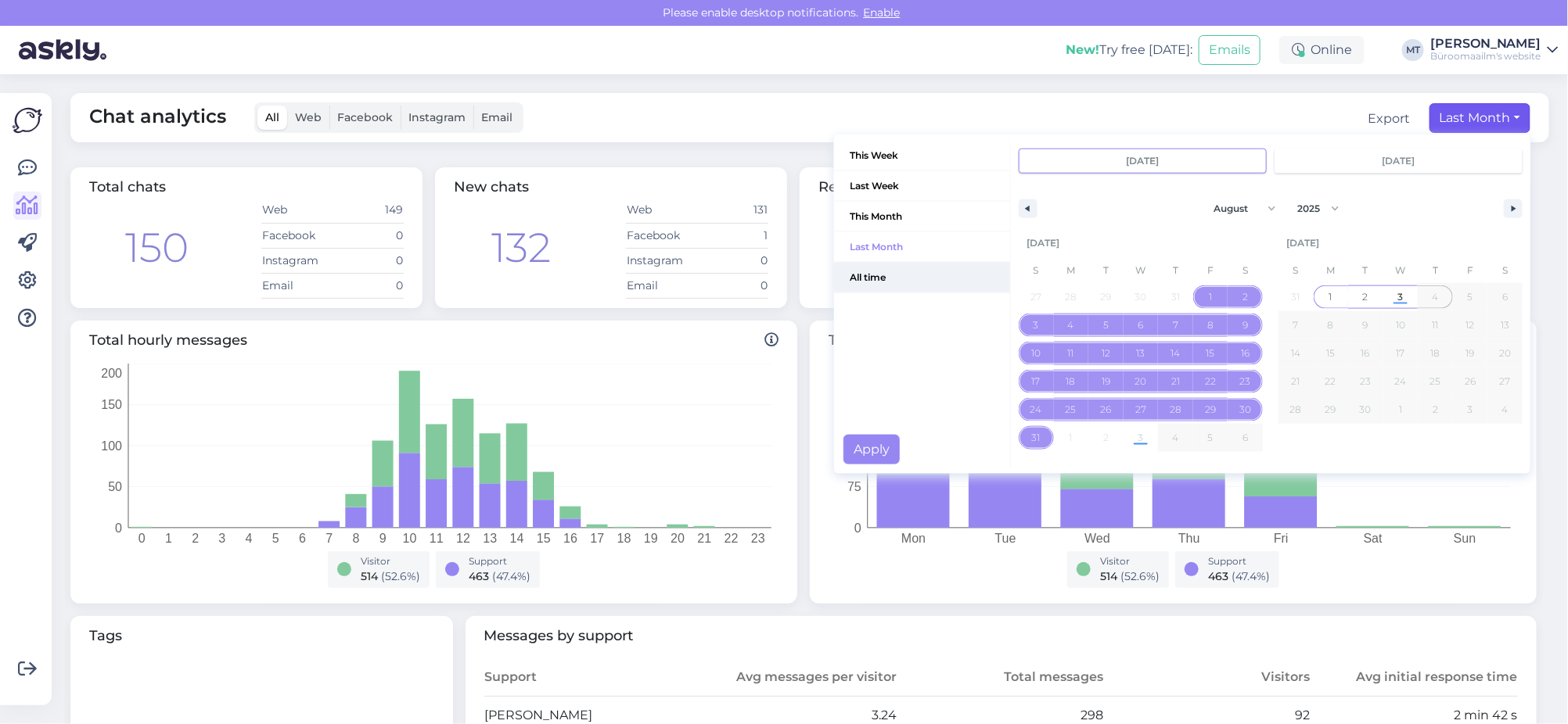
click at [846, 275] on span "All time" at bounding box center [922, 277] width 176 height 30
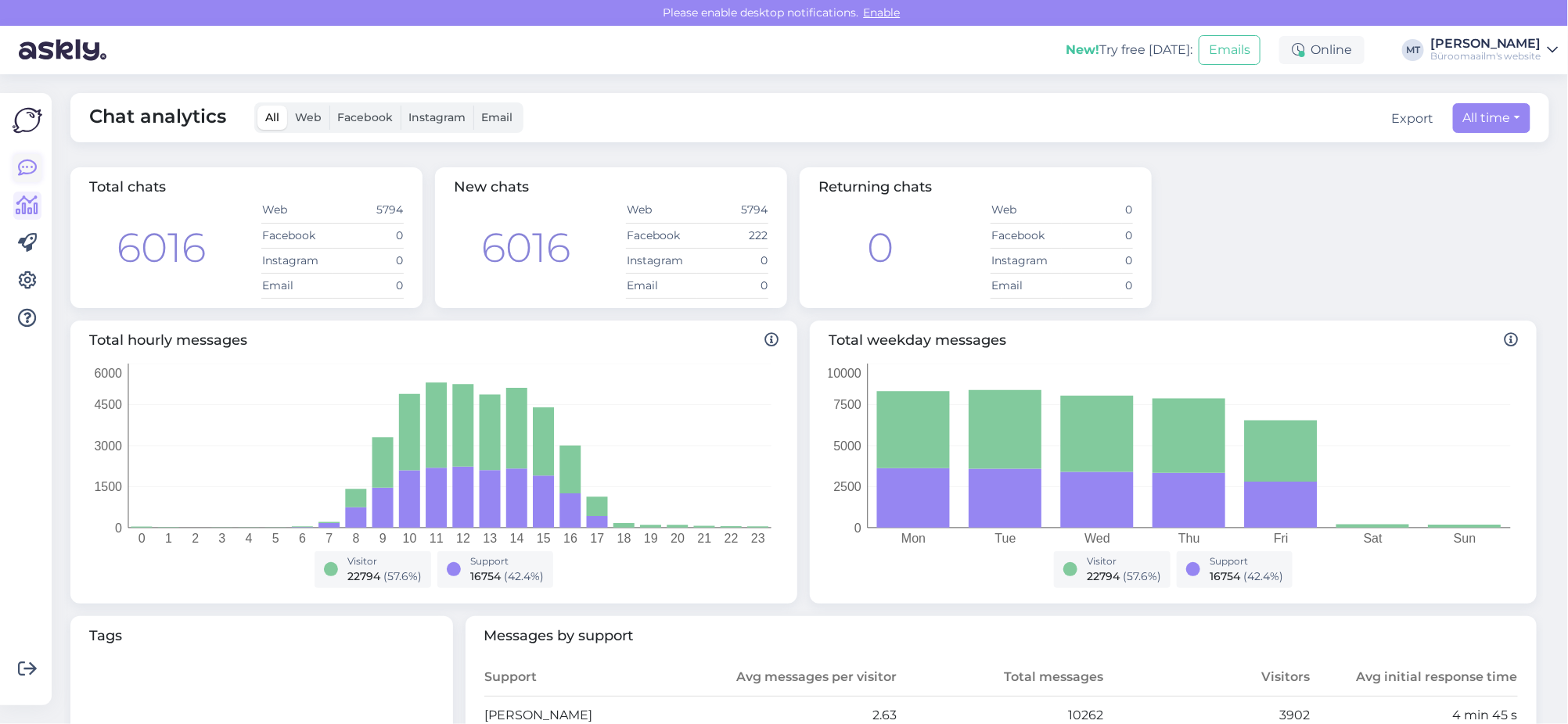
click at [34, 167] on icon at bounding box center [27, 168] width 19 height 19
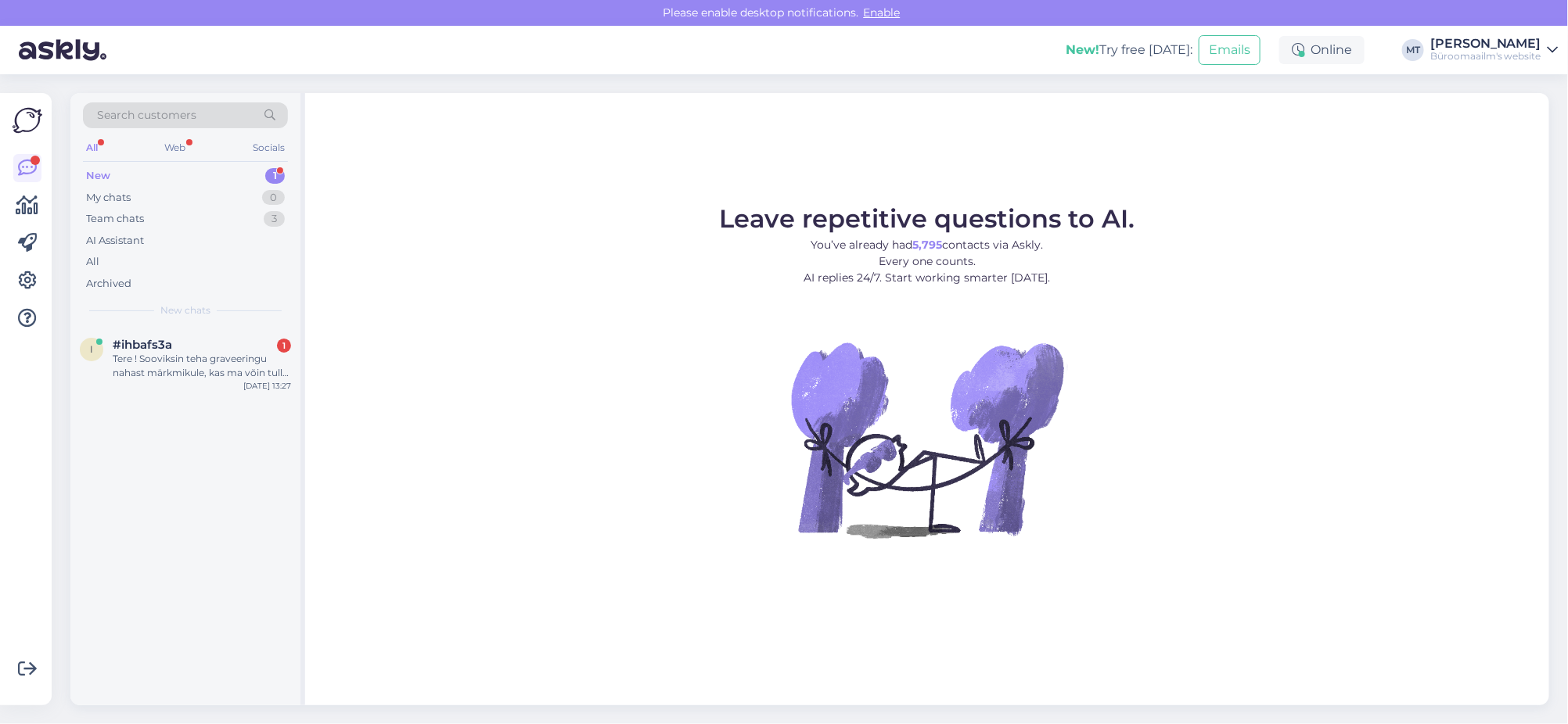
click at [95, 175] on div "New" at bounding box center [98, 176] width 24 height 15
click at [143, 349] on span "#ihbafs3a" at bounding box center [143, 344] width 60 height 14
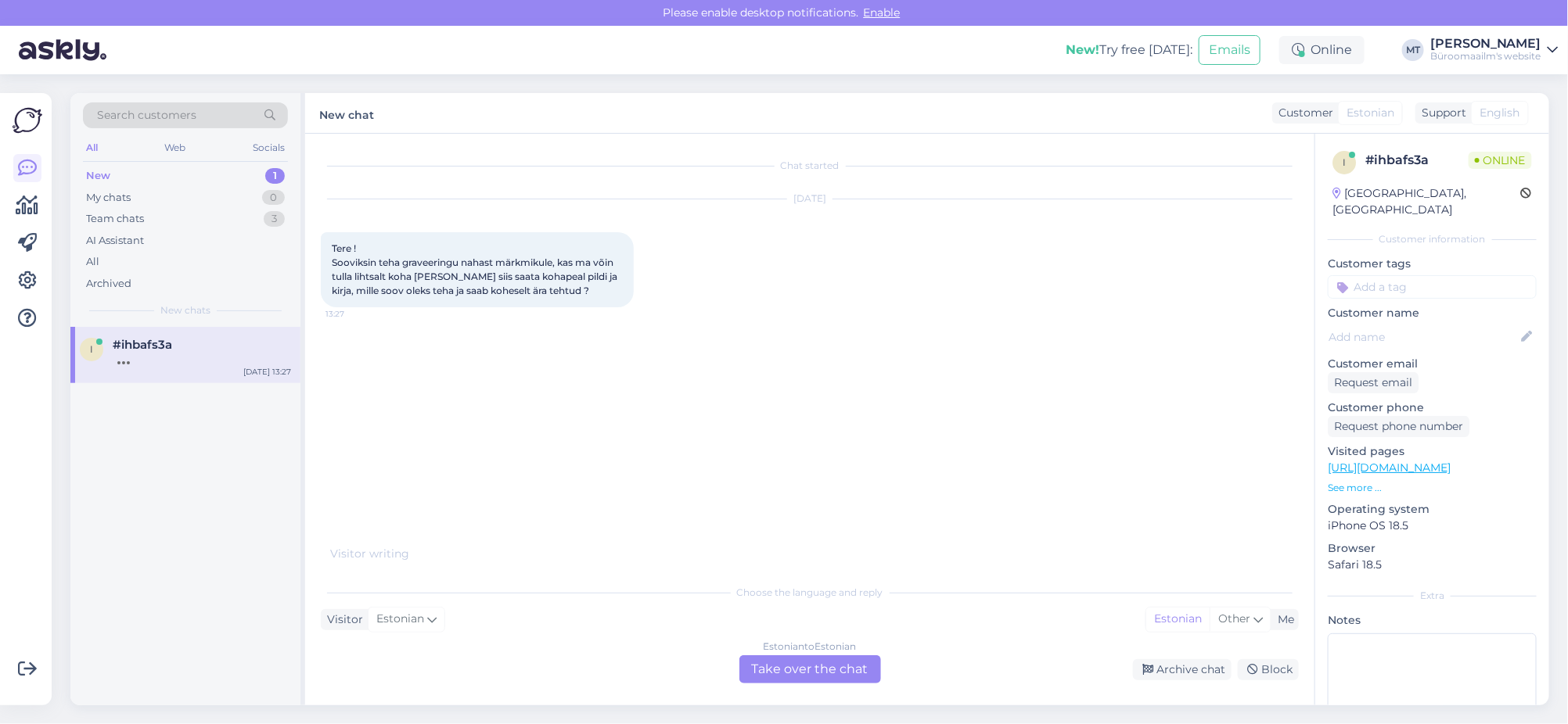
click at [766, 670] on div "Estonian to Estonian Take over the chat" at bounding box center [811, 669] width 142 height 28
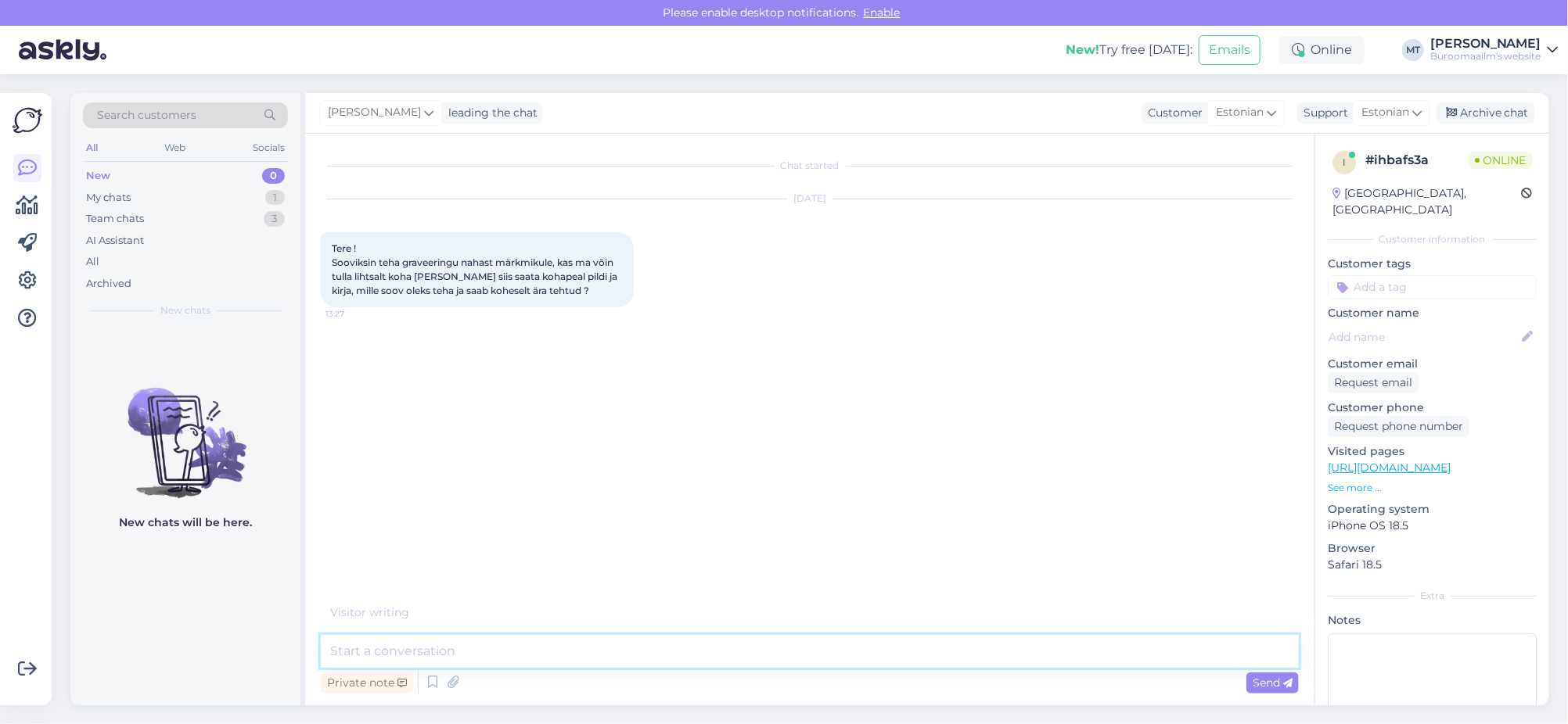
click at [439, 646] on textarea at bounding box center [810, 651] width 978 height 32
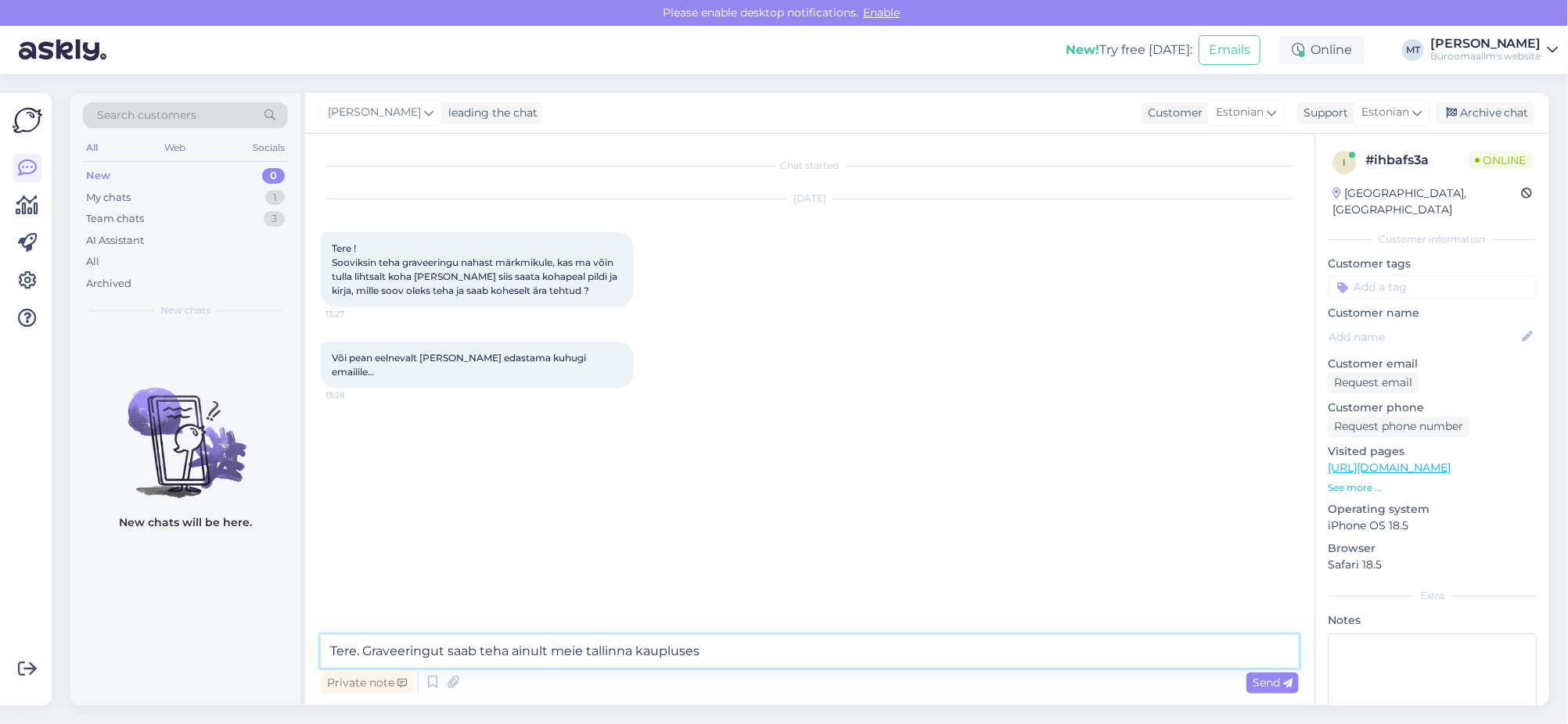
click at [635, 654] on textarea "Tere. Graveeringut saab teha ainult meie tallinna kaupluses" at bounding box center [810, 651] width 978 height 32
click at [864, 662] on textarea "Tere. Graveeringut saab teha ainult meie tallinna peterburi tee 92 e kaupluses" at bounding box center [810, 651] width 978 height 32
paste textarea "Teenused ja hooldus: (+372) 600 5142 teenused.peter@byroomaailm.ee"
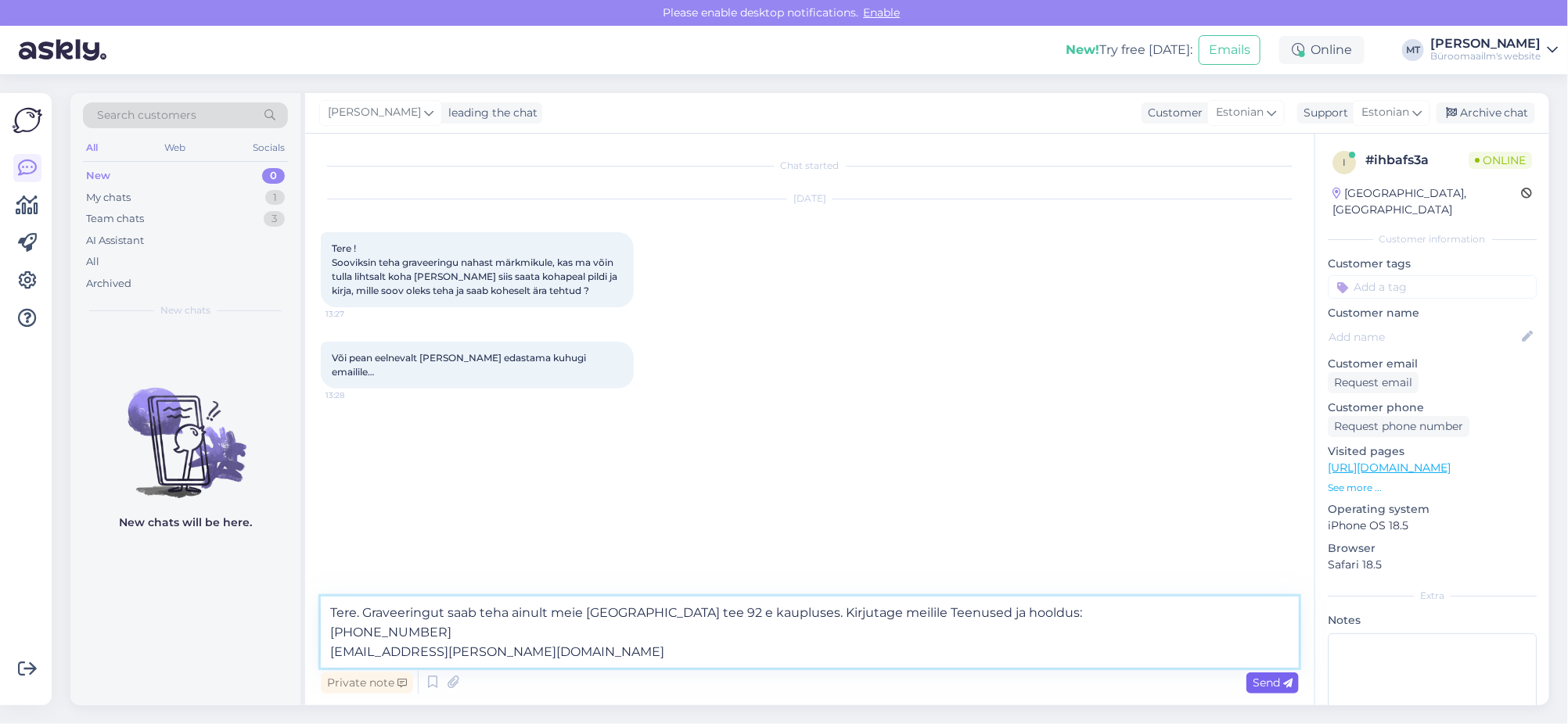
type textarea "Tere. Graveeringut saab teha ainult meie tallinna peterburi tee 92 e kaupluses.…"
click at [1280, 684] on span "Send" at bounding box center [1272, 683] width 40 height 14
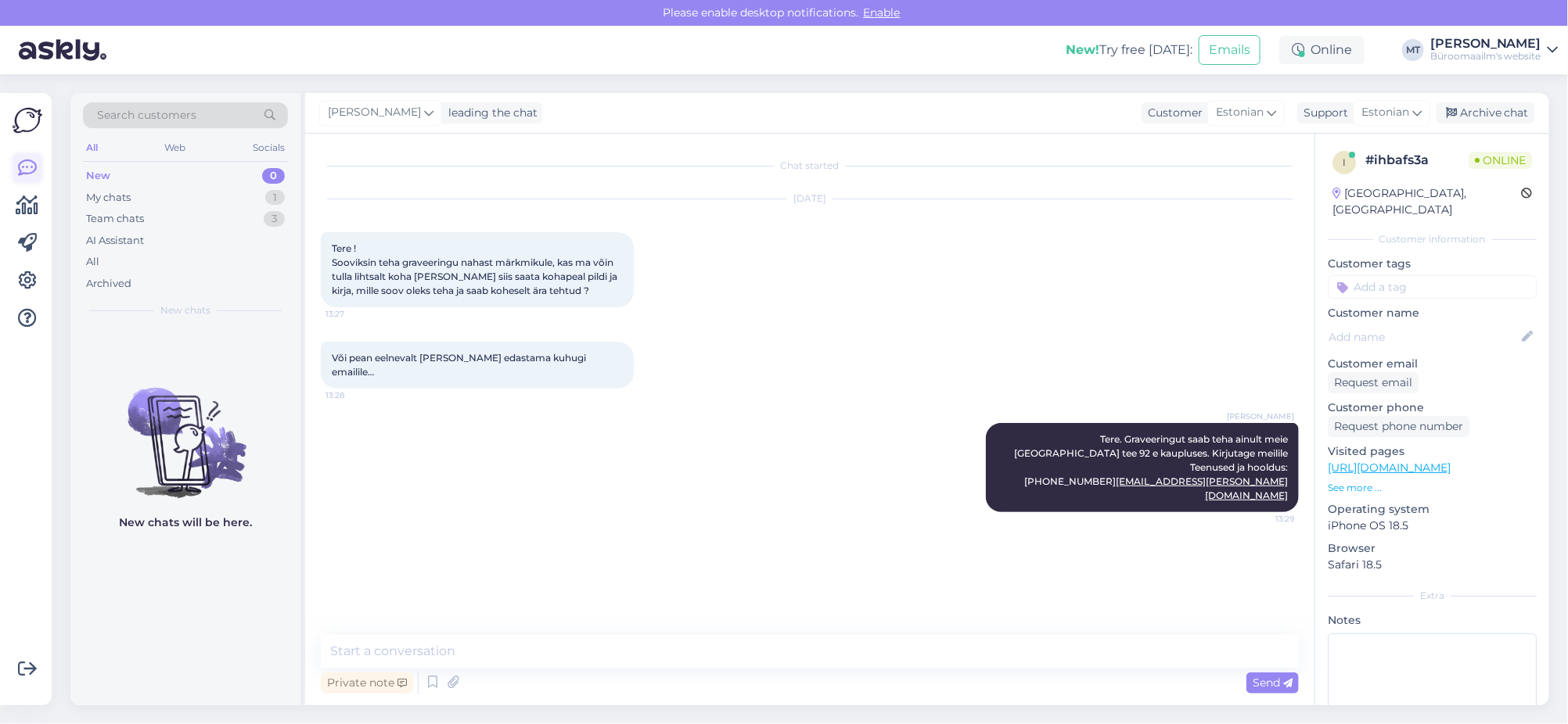
click at [27, 167] on icon at bounding box center [27, 168] width 19 height 19
click at [26, 172] on icon at bounding box center [27, 168] width 19 height 19
click at [27, 215] on icon at bounding box center [27, 206] width 23 height 19
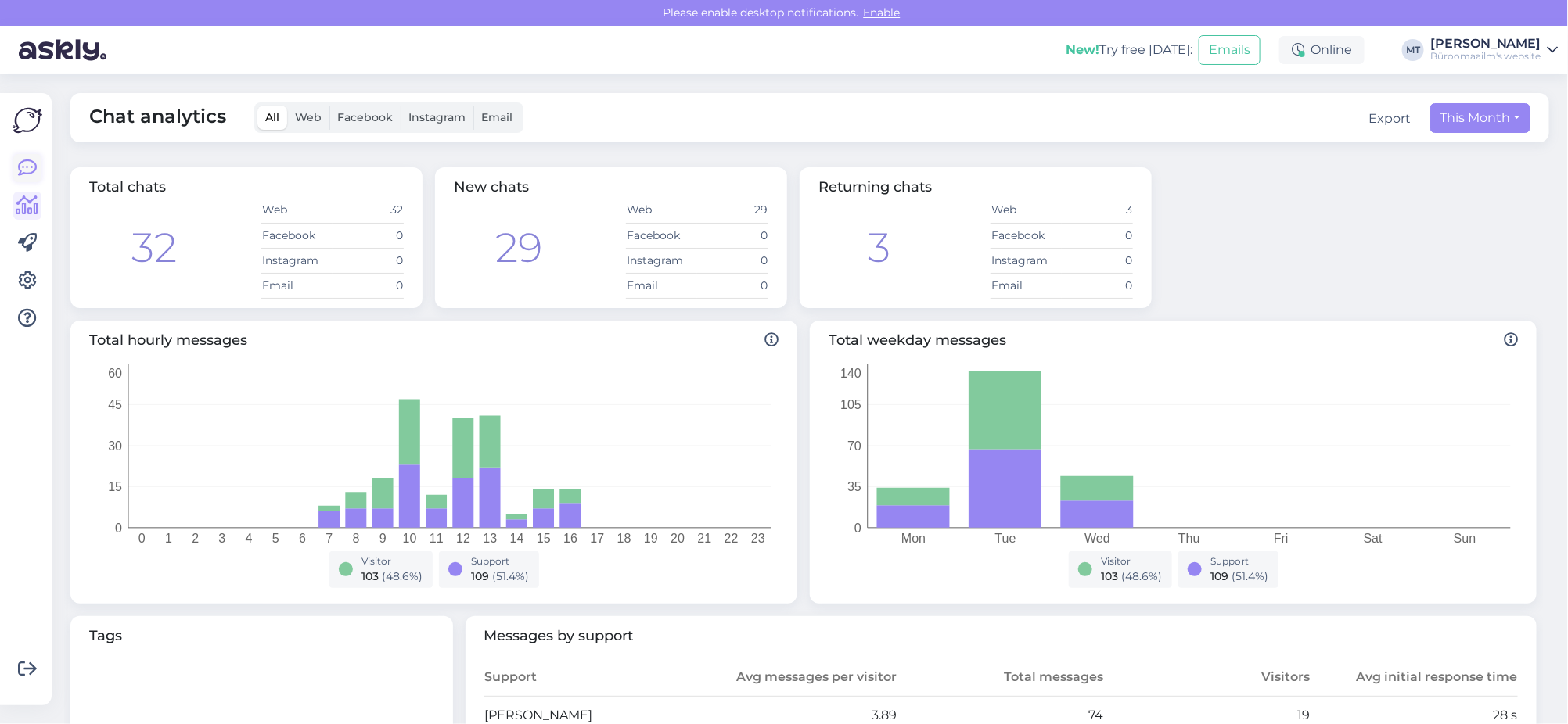
click at [31, 173] on icon at bounding box center [27, 168] width 19 height 19
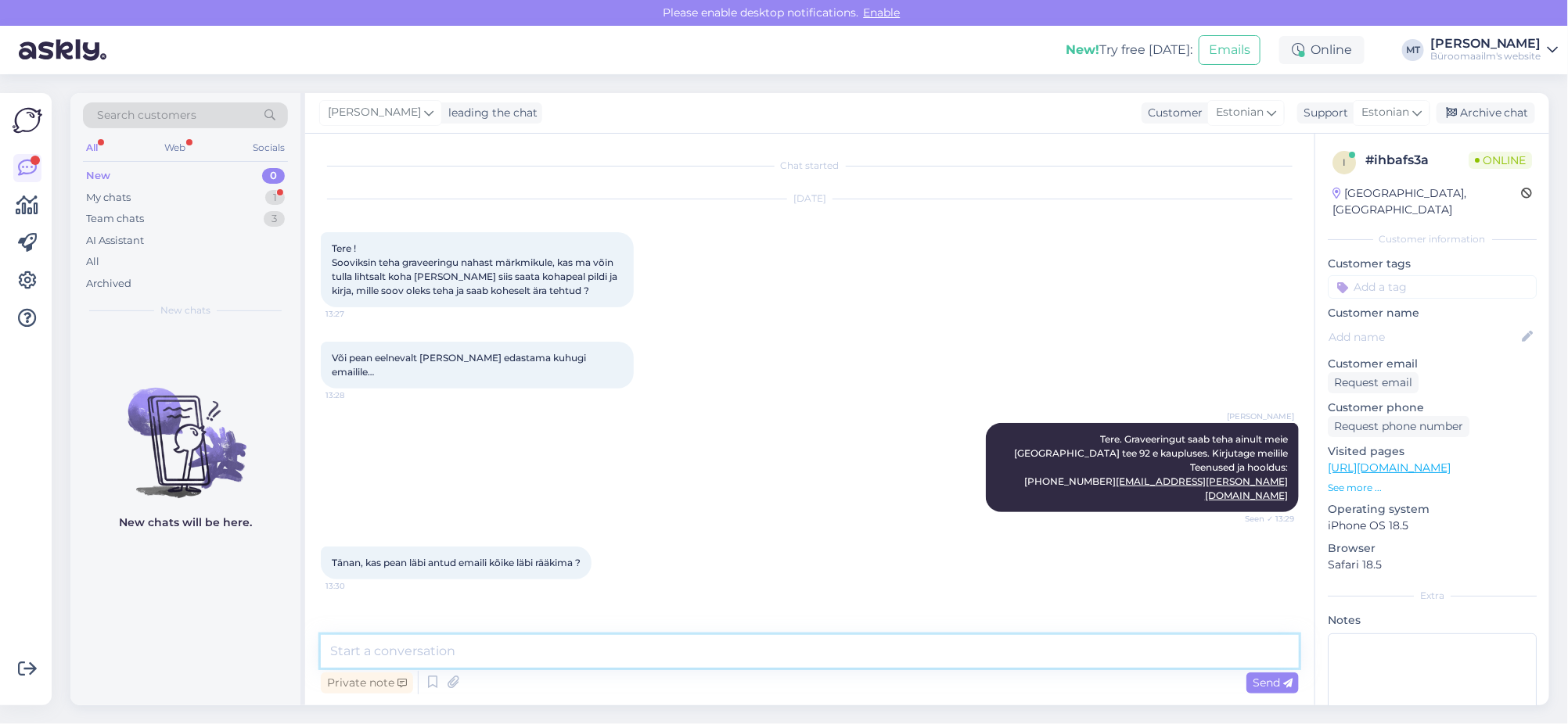
click at [363, 650] on textarea at bounding box center [810, 651] width 978 height 32
drag, startPoint x: 1290, startPoint y: 452, endPoint x: 1247, endPoint y: 448, distance: 43.2
click at [1247, 448] on div "Marje Tamm Tere. Graveeringut saab teha ainult meie tallinna peterburi tee 92 e…" at bounding box center [1142, 468] width 313 height 89
copy span "600 5142"
click at [1066, 652] on textarea "Hea oleks kokku leppida, kahjuks ei oska öelda milline tööjärg neil juba ees on…" at bounding box center [810, 651] width 978 height 32
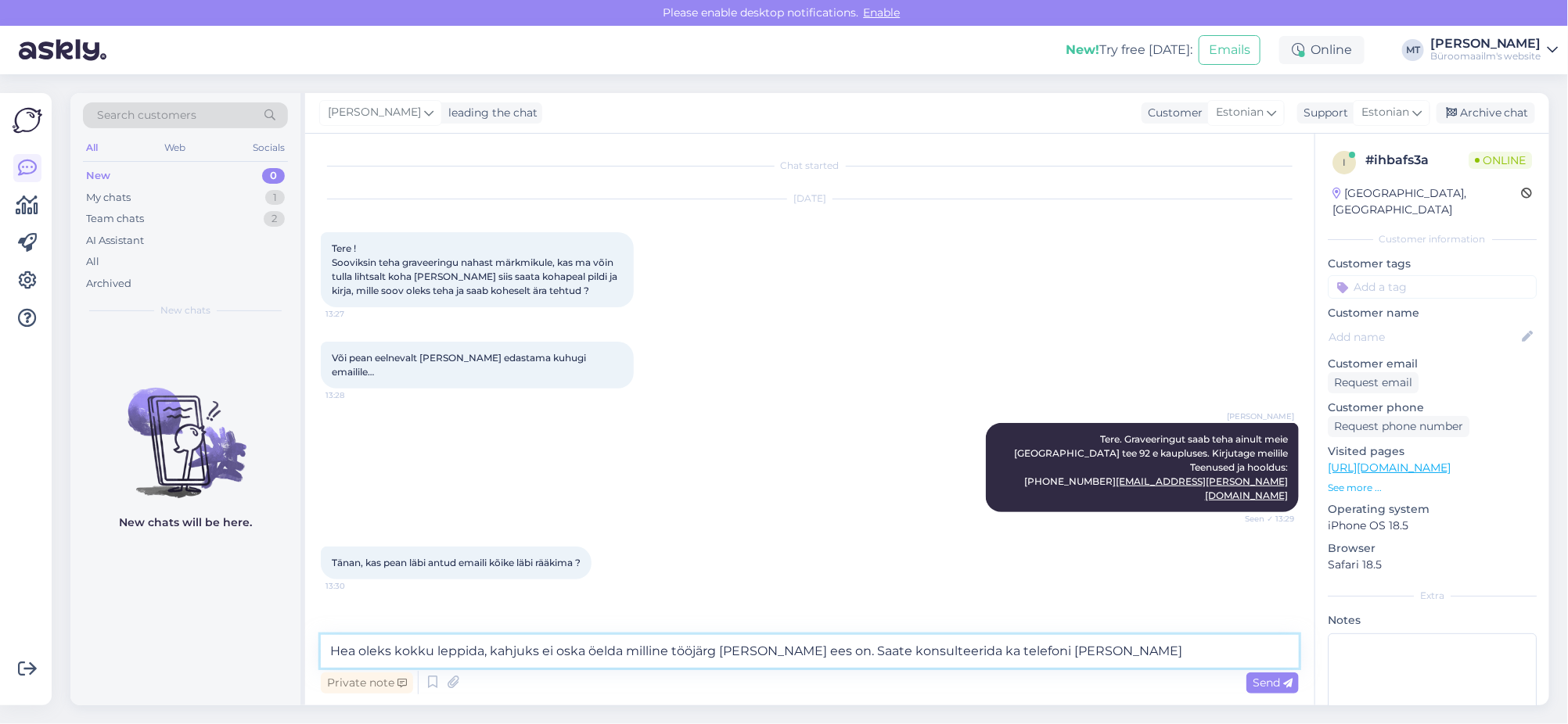
paste textarea "600 5142"
type textarea "Hea oleks kokku leppida, kahjuks ei oska öelda milline tööjärg neil juba ees on…"
click at [1264, 680] on span "Send" at bounding box center [1272, 683] width 40 height 14
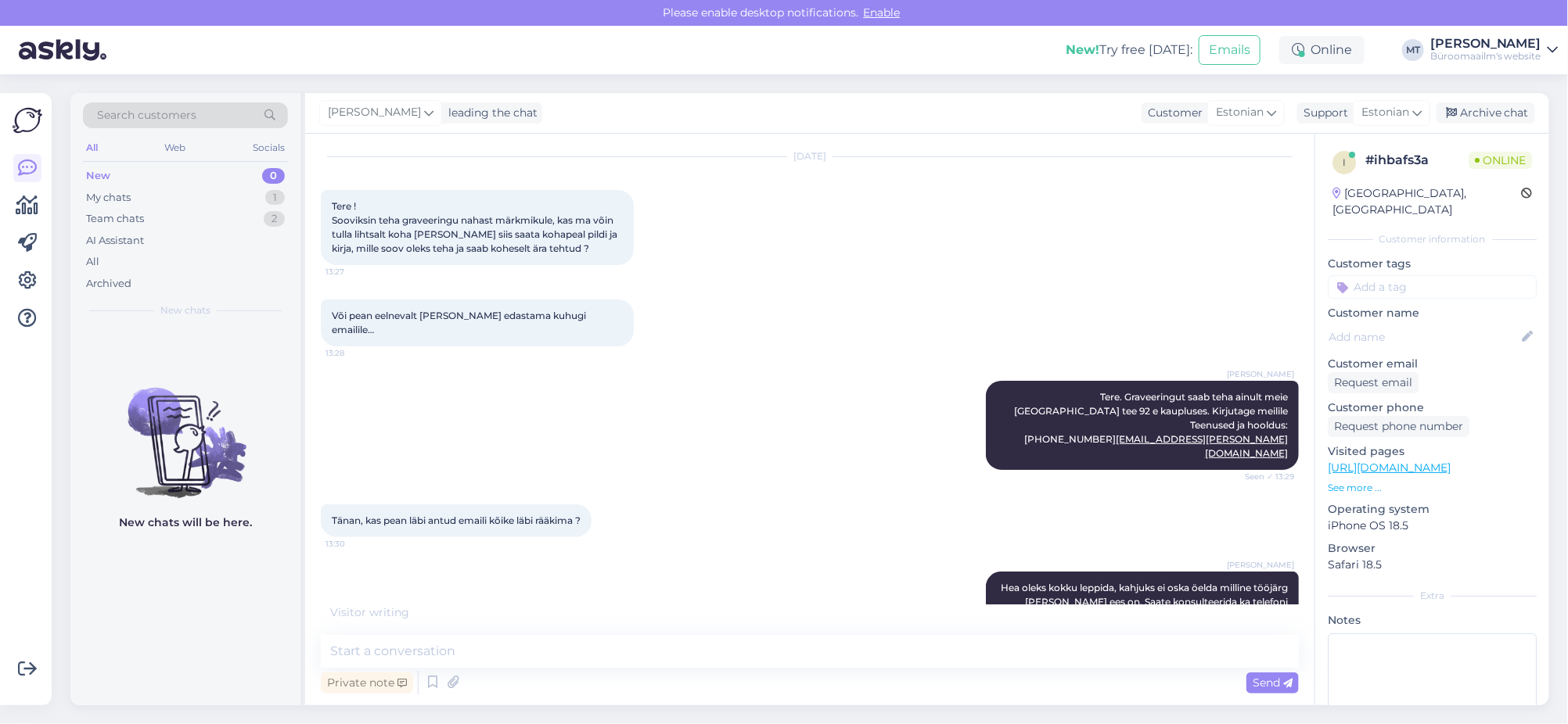
scroll to position [109, 0]
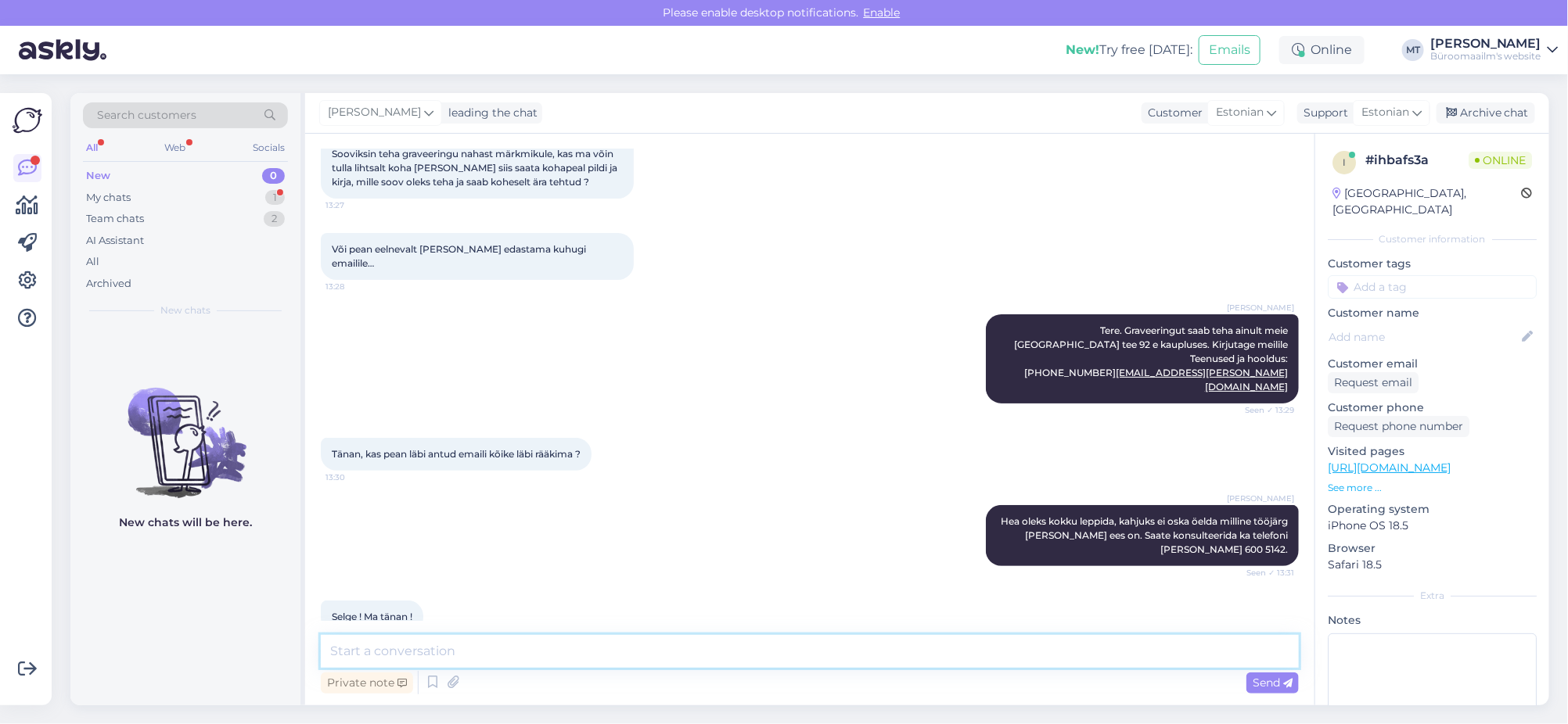
click at [469, 657] on textarea at bounding box center [810, 651] width 978 height 32
type textarea "Aitäh."
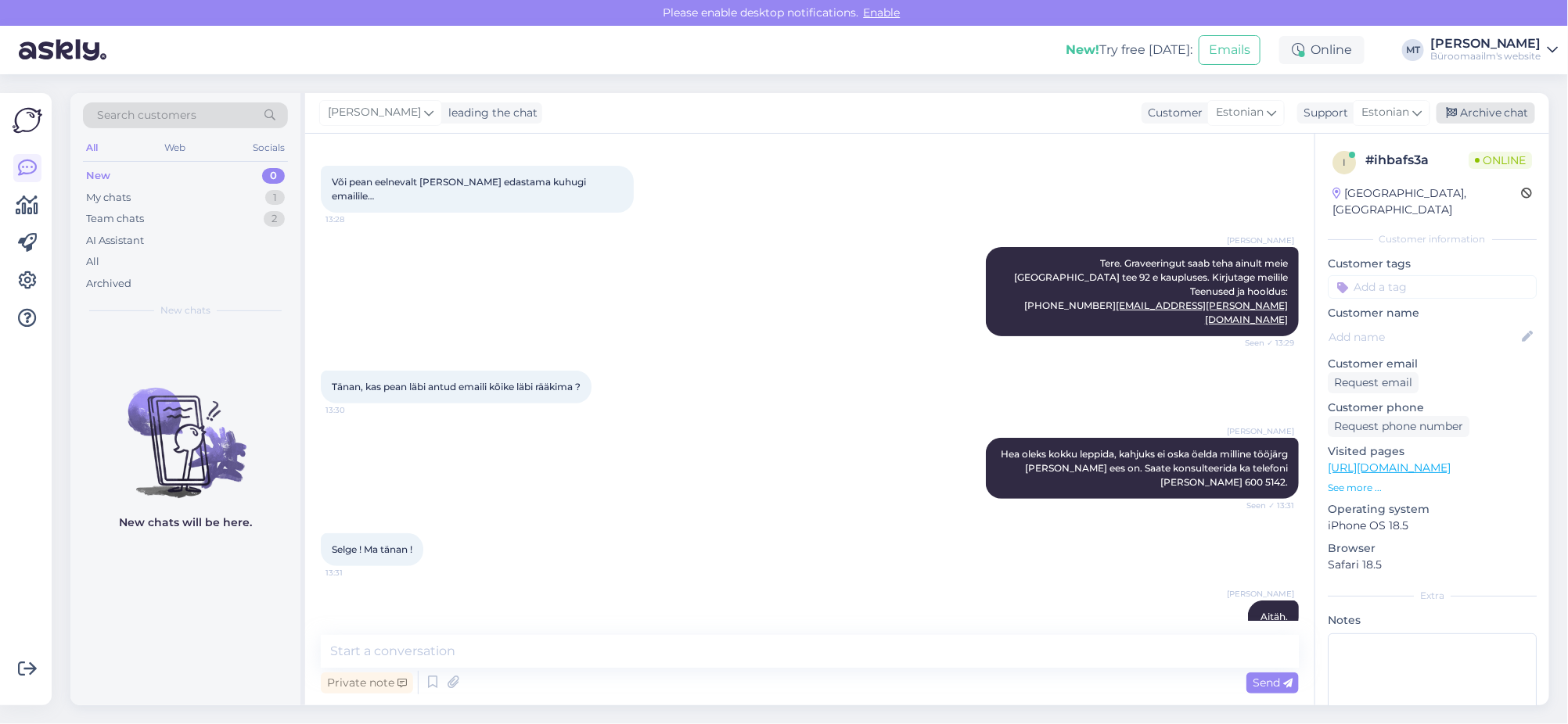
click at [1522, 115] on div "Archive chat" at bounding box center [1485, 113] width 98 height 21
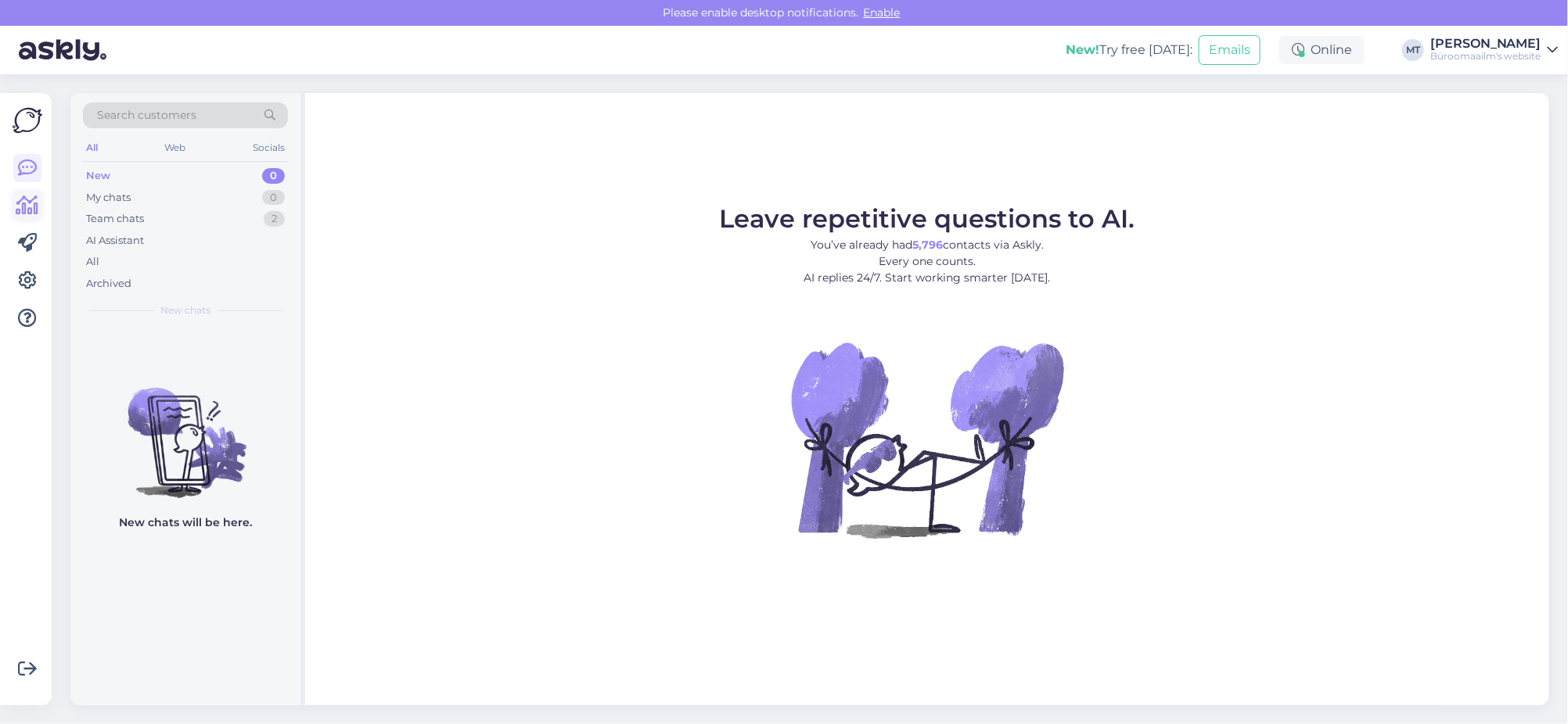
click at [28, 208] on icon at bounding box center [27, 206] width 23 height 19
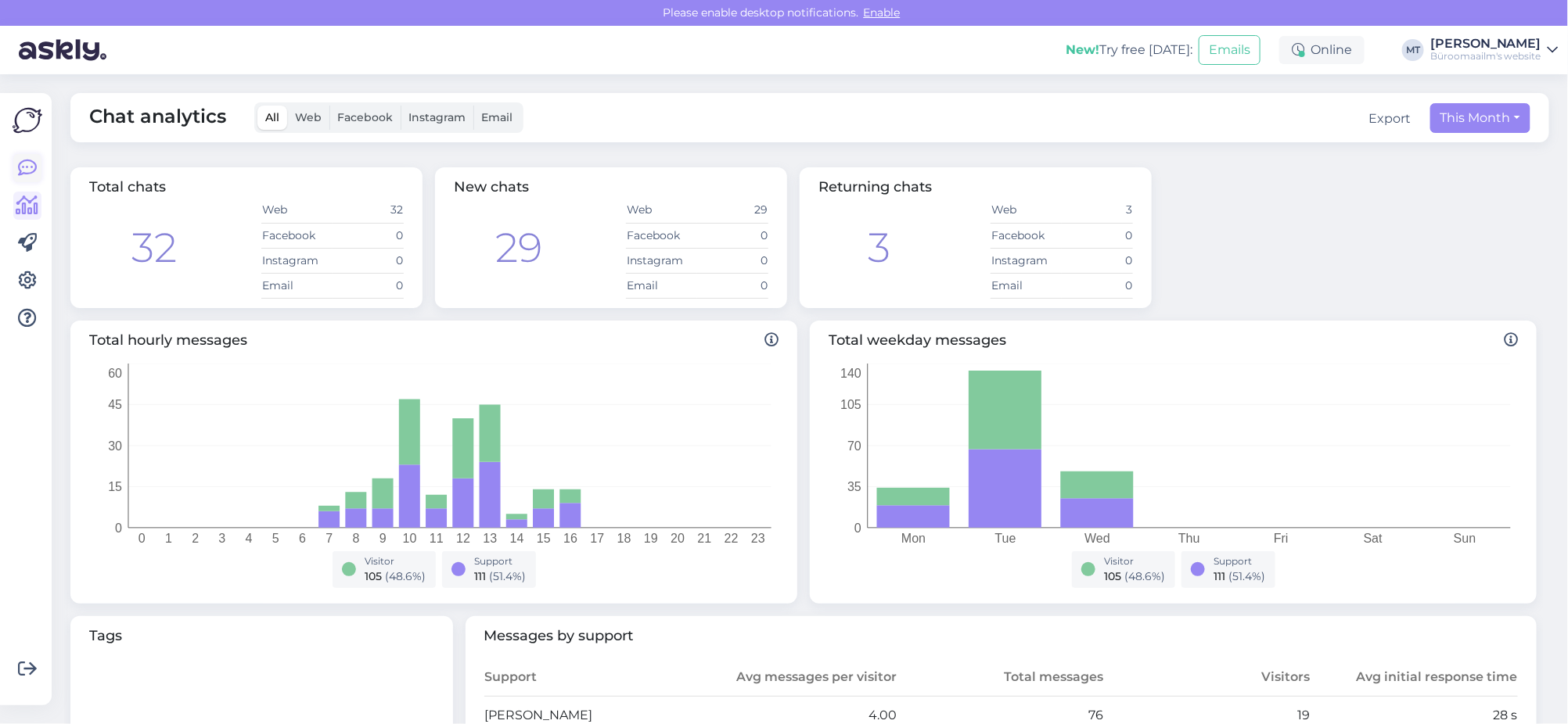
click at [23, 162] on icon at bounding box center [27, 168] width 19 height 19
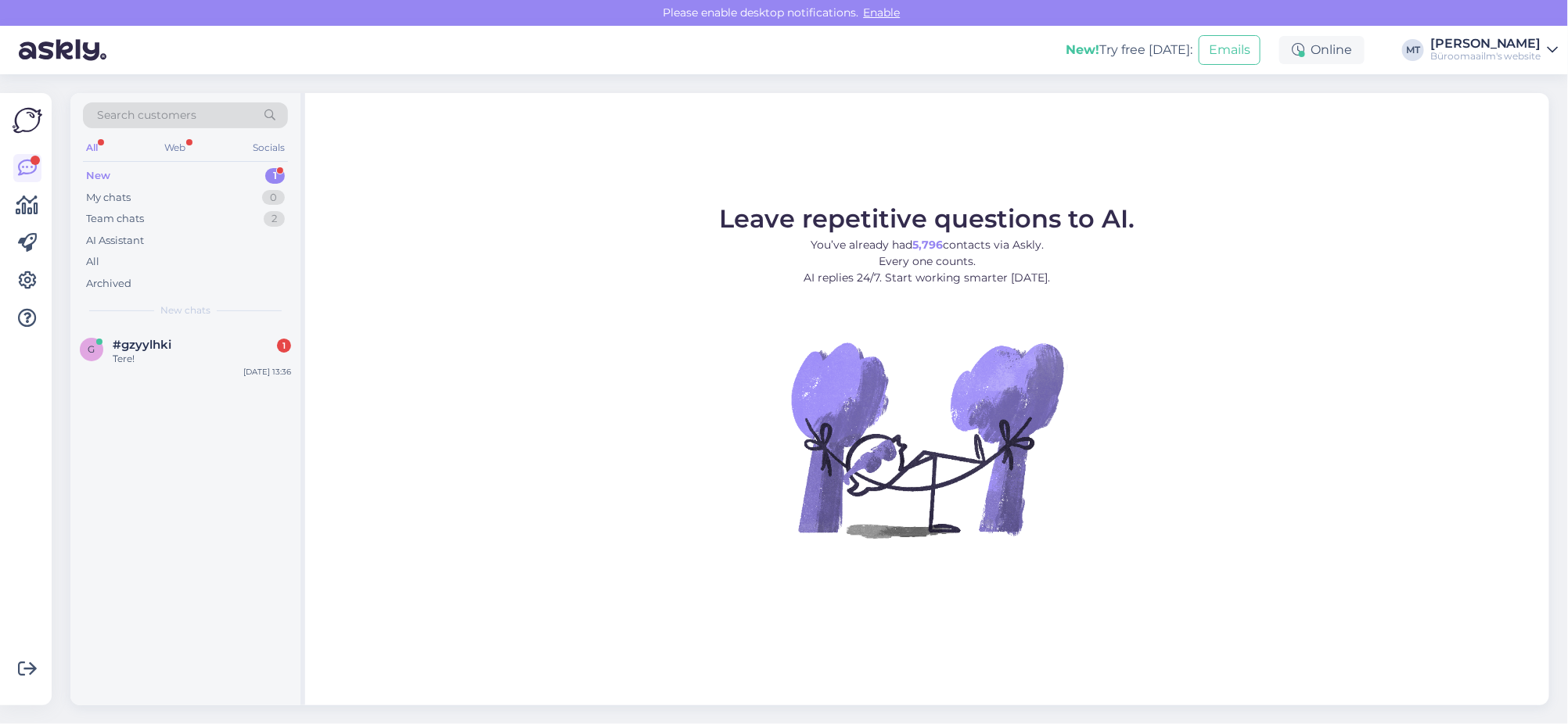
click at [107, 169] on div "New" at bounding box center [98, 176] width 24 height 15
